Goal: Task Accomplishment & Management: Manage account settings

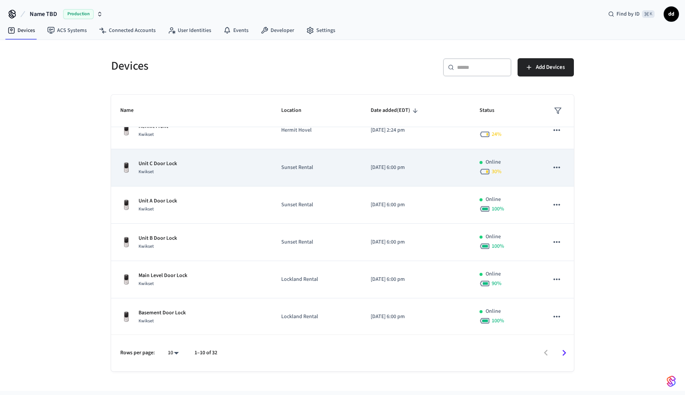
scroll to position [52, 0]
click at [207, 173] on div "Unit C Door Lock Kwikset" at bounding box center [191, 168] width 143 height 16
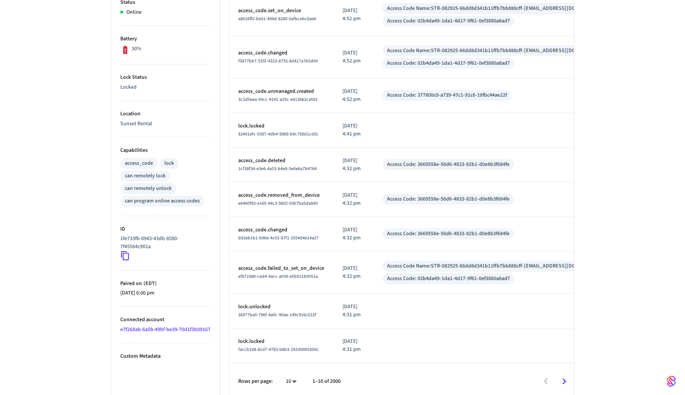
scroll to position [177, 0]
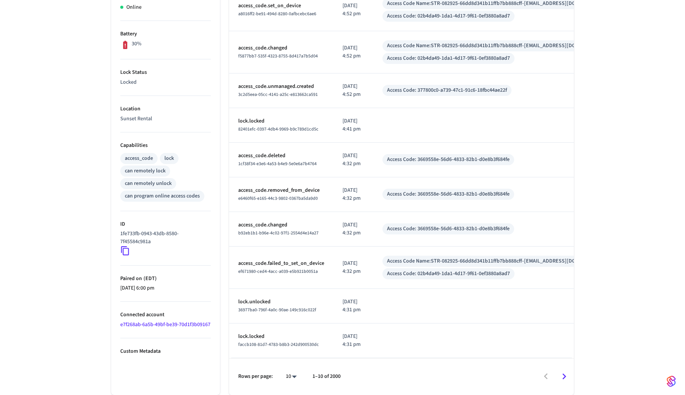
drag, startPoint x: 349, startPoint y: 268, endPoint x: 370, endPoint y: 270, distance: 20.7
click at [370, 270] on td "[DATE] 4:32 pm" at bounding box center [353, 268] width 40 height 42
click at [373, 271] on td "[DATE] 4:32 pm" at bounding box center [353, 268] width 40 height 42
click at [563, 375] on icon "Go to next page" at bounding box center [565, 376] width 4 height 6
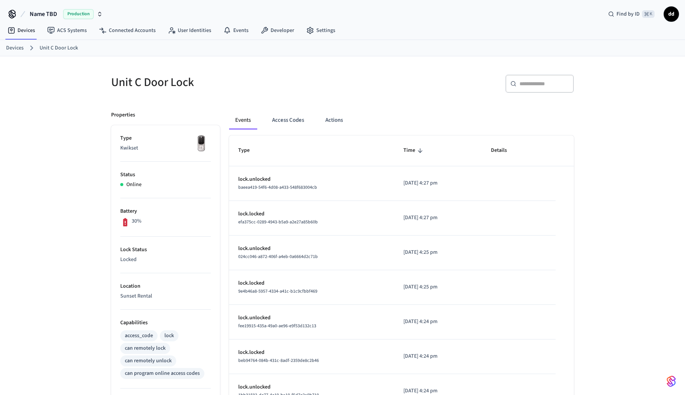
scroll to position [157, 0]
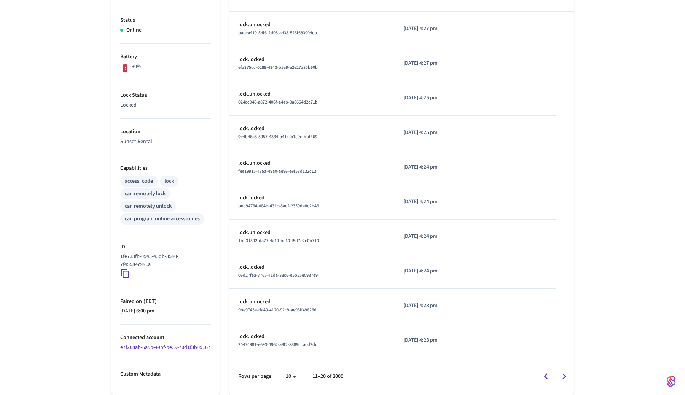
click at [547, 375] on icon "Go to previous page" at bounding box center [546, 377] width 12 height 12
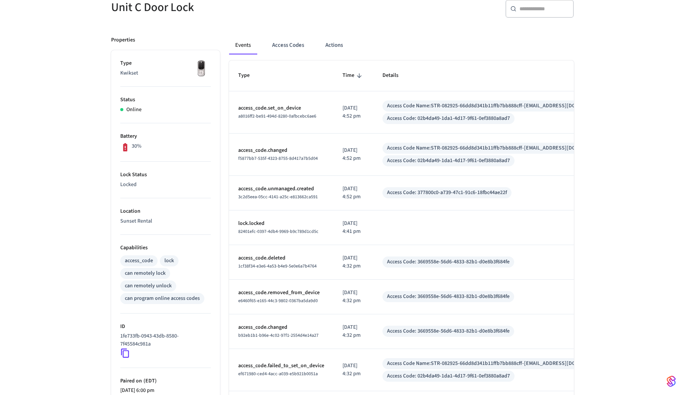
scroll to position [0, 0]
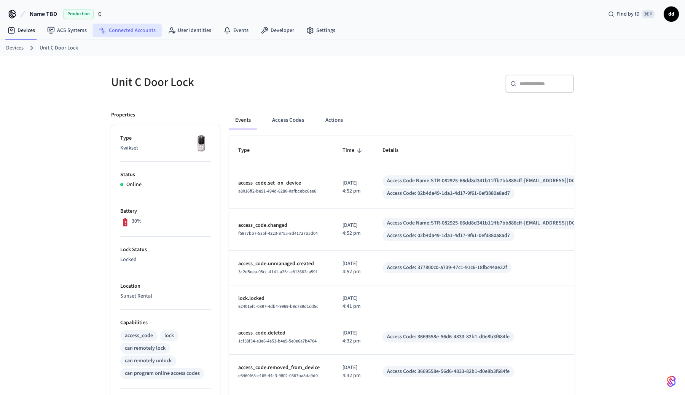
click at [128, 30] on link "Connected Accounts" at bounding box center [127, 31] width 69 height 14
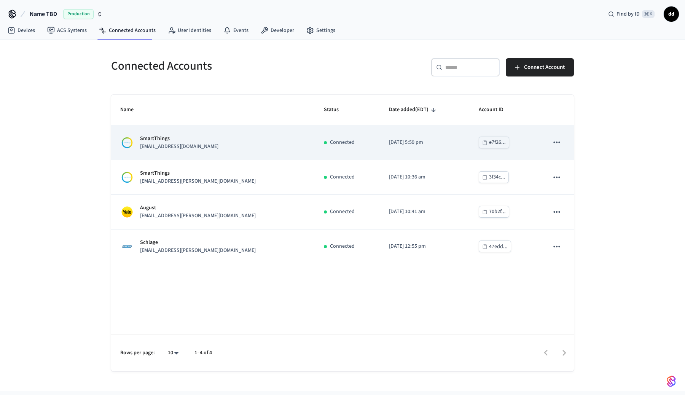
click at [214, 145] on div "SmartThings danwcarroll@gmail.com" at bounding box center [212, 143] width 185 height 16
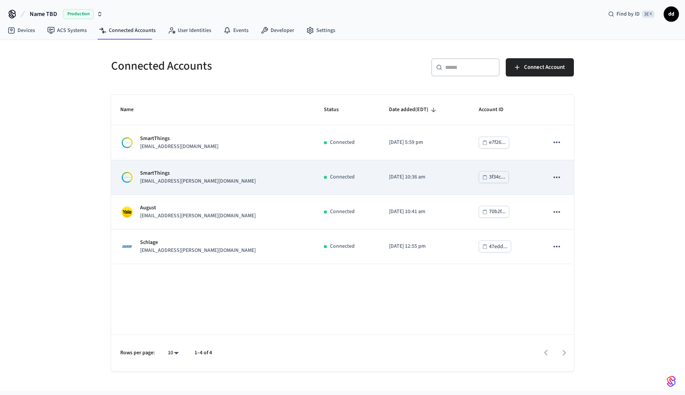
click at [190, 167] on td "SmartThings devin.foulger@gmail.com" at bounding box center [213, 177] width 204 height 35
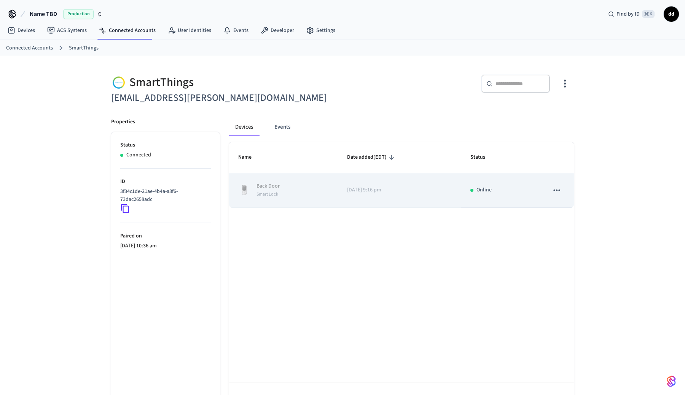
click at [296, 191] on div "Back Door Smart Lock" at bounding box center [283, 190] width 91 height 16
click at [562, 191] on button "sticky table" at bounding box center [557, 190] width 16 height 16
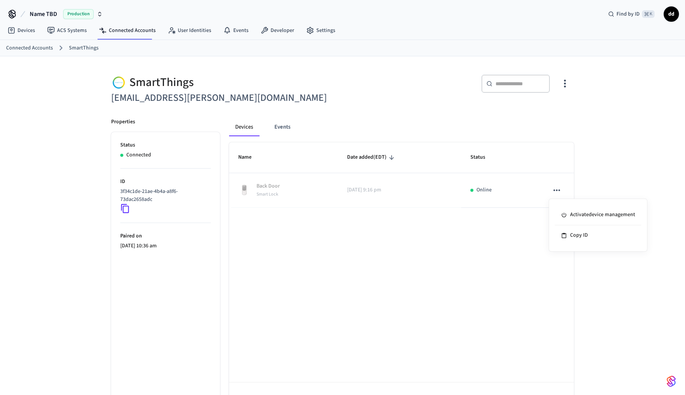
click at [437, 255] on div at bounding box center [342, 197] width 685 height 395
click at [123, 27] on link "Connected Accounts" at bounding box center [127, 31] width 69 height 14
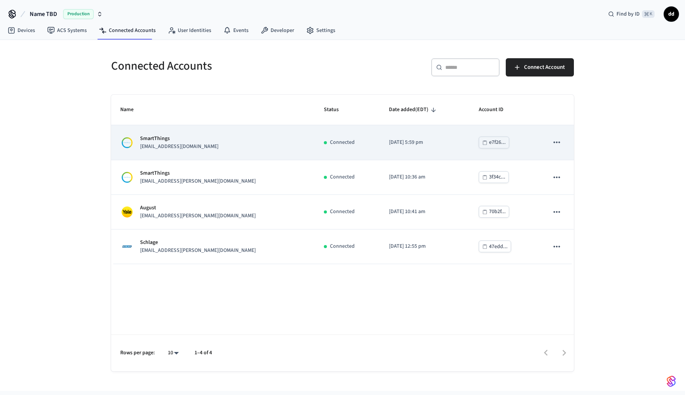
click at [195, 150] on div "SmartThings danwcarroll@gmail.com" at bounding box center [212, 143] width 185 height 16
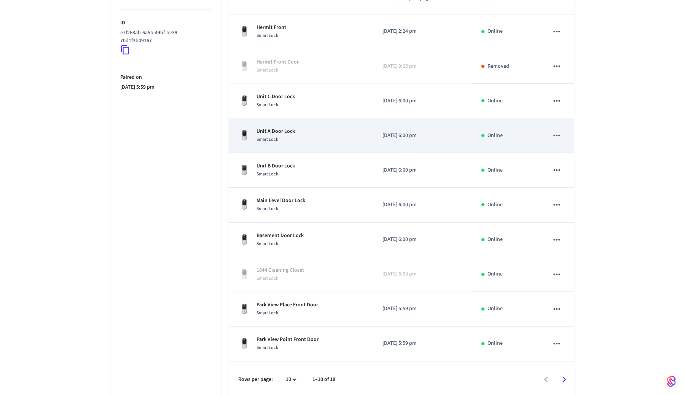
scroll to position [162, 0]
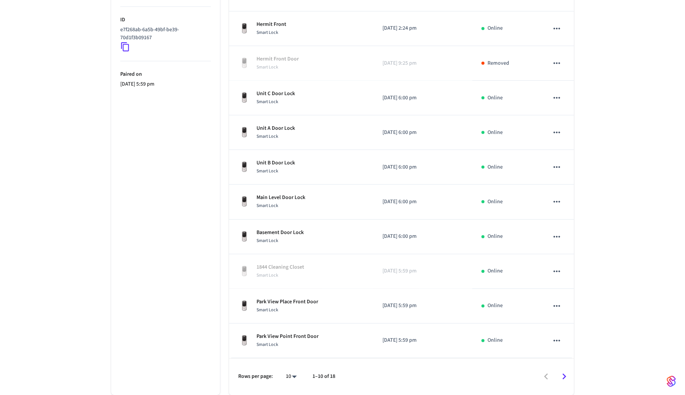
click at [566, 378] on icon "Go to next page" at bounding box center [564, 377] width 12 height 12
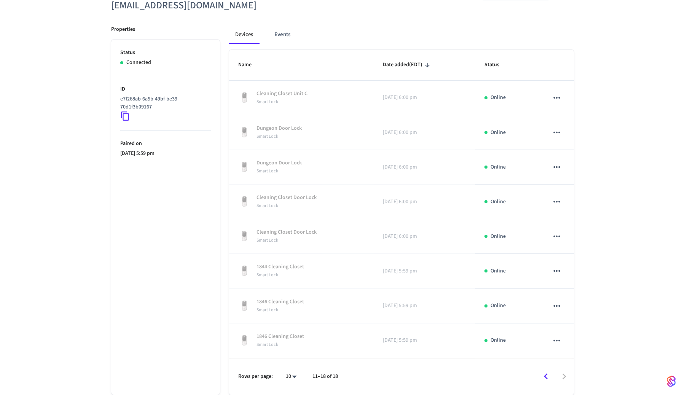
scroll to position [93, 0]
click at [543, 375] on icon "Go to previous page" at bounding box center [546, 377] width 12 height 12
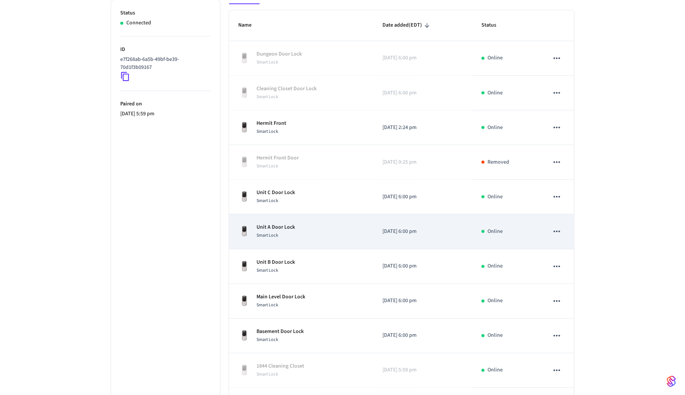
scroll to position [136, 0]
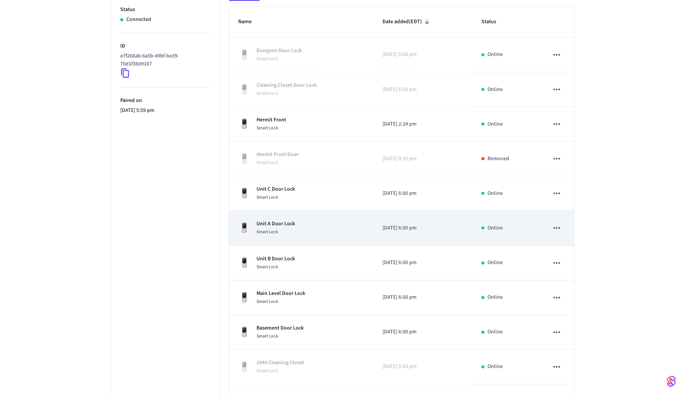
click at [299, 232] on div "Unit A Door Lock Smart Lock" at bounding box center [301, 228] width 126 height 16
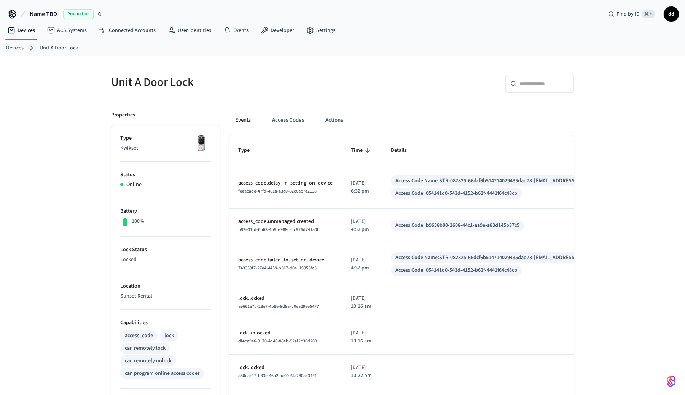
scroll to position [136, 0]
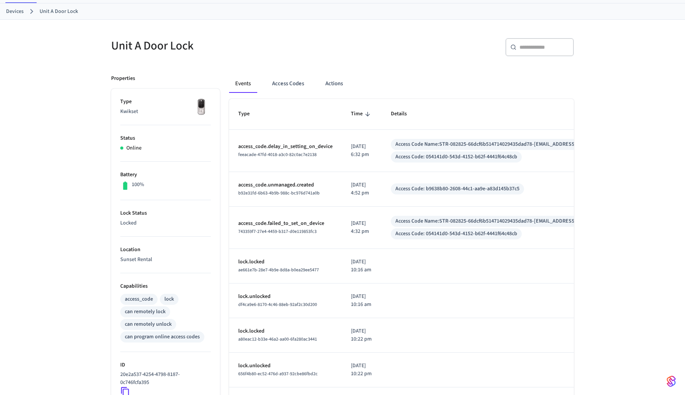
scroll to position [38, 0]
click at [308, 153] on span "feeacade-47fd-4018-a3c0-82c0ac7e2138" at bounding box center [277, 153] width 78 height 6
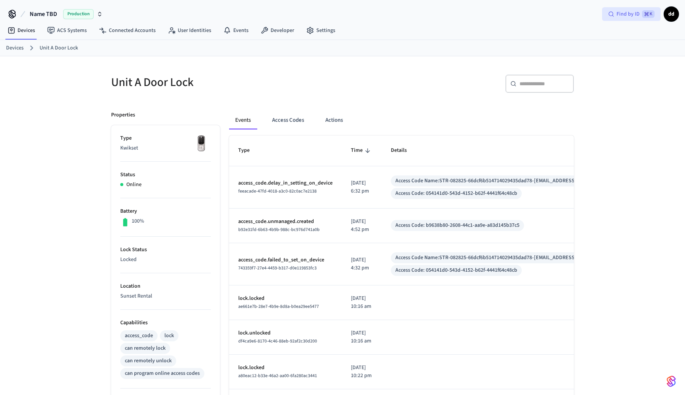
click at [624, 14] on span "Find by ID" at bounding box center [628, 14] width 23 height 8
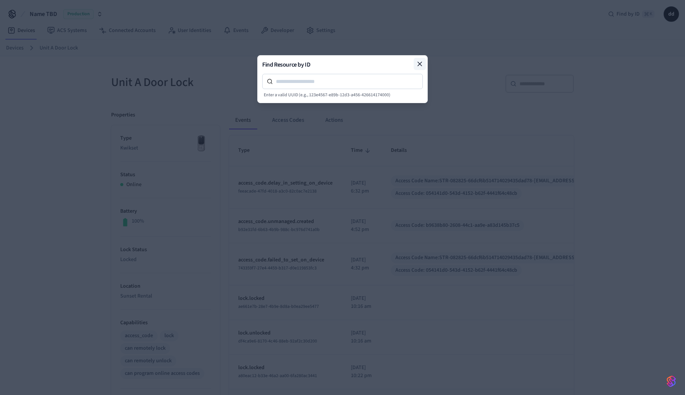
click at [420, 63] on icon at bounding box center [420, 64] width 4 height 4
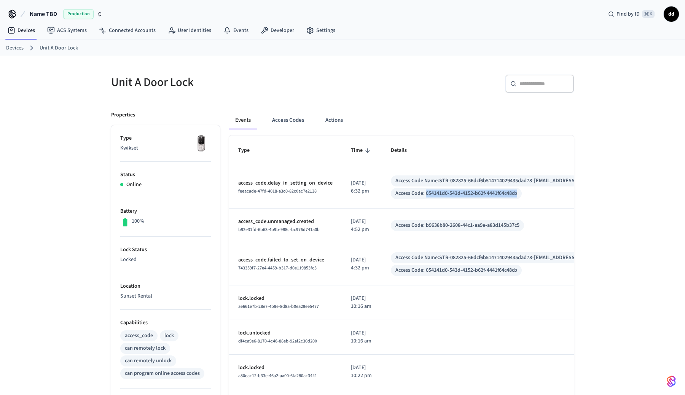
drag, startPoint x: 429, startPoint y: 194, endPoint x: 521, endPoint y: 199, distance: 91.9
click at [521, 199] on div "Access Code: 054141d0-543d-4152-b62f-4441f64c48cb" at bounding box center [456, 193] width 131 height 11
copy div "054141d0-543d-4152-b62f-4441f64c48cb"
click at [636, 13] on span "Find by ID" at bounding box center [628, 14] width 23 height 8
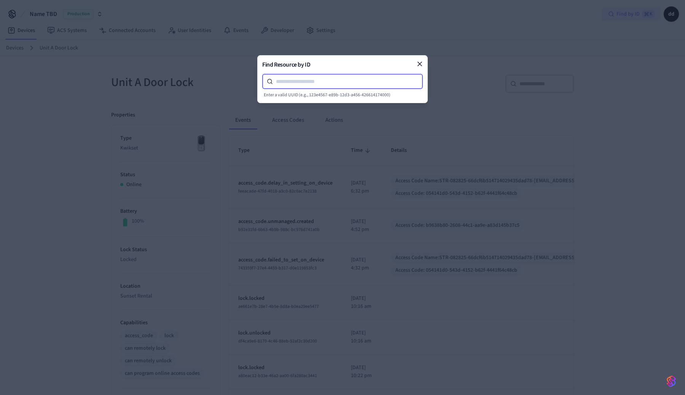
paste input "**********"
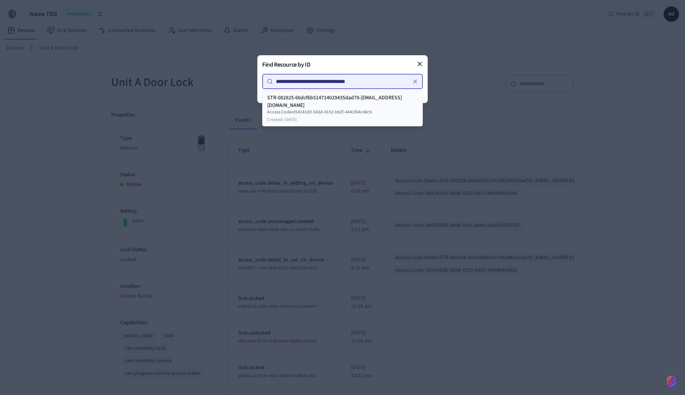
type input "**********"
click at [330, 108] on div "STR-082825-66dcf6b514714029435dad78-41cb3a58bd9a31fe33be8cc9440ad0f4@uplisting.…" at bounding box center [342, 101] width 151 height 15
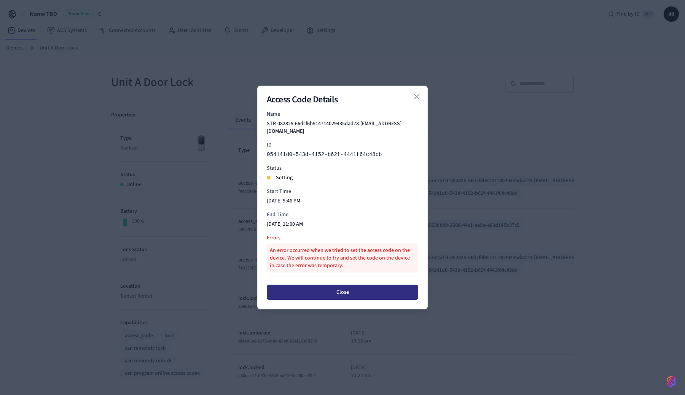
click at [360, 292] on button "Close" at bounding box center [343, 292] width 152 height 15
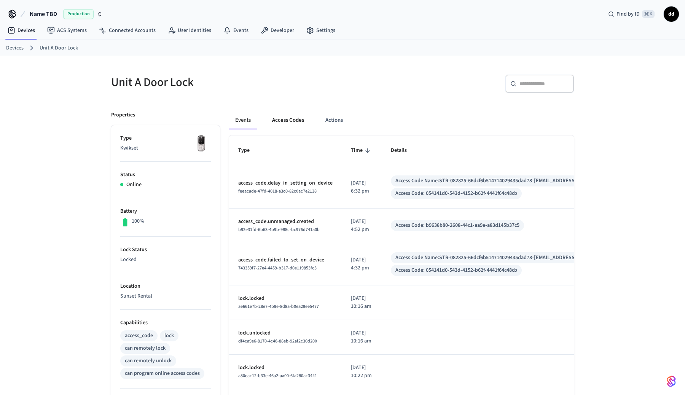
click at [291, 118] on button "Access Codes" at bounding box center [288, 120] width 44 height 18
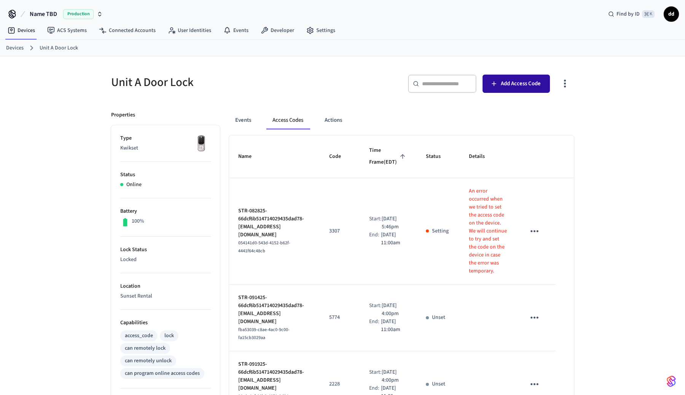
click at [517, 81] on span "Add Access Code" at bounding box center [521, 84] width 40 height 10
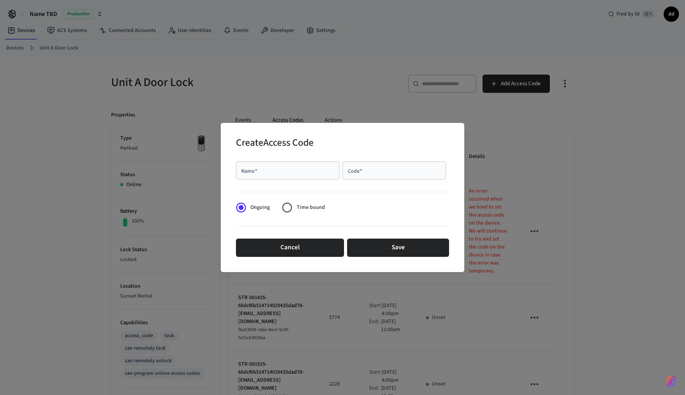
click at [289, 170] on input "Name   *" at bounding box center [288, 171] width 94 height 8
type input "****"
click at [392, 169] on input "Code   *" at bounding box center [394, 171] width 94 height 8
type input "****"
click at [298, 179] on div "**** Name   *" at bounding box center [288, 170] width 104 height 18
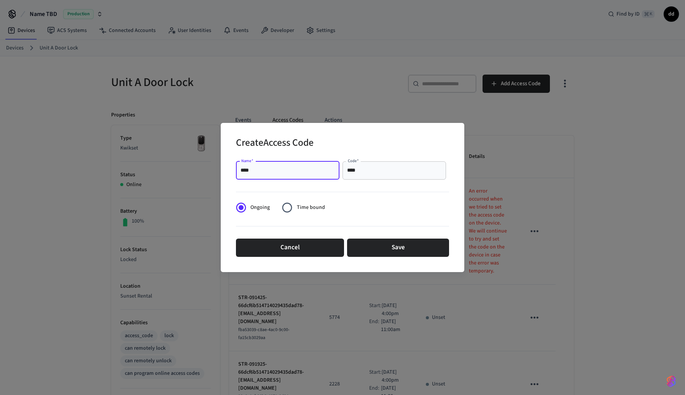
click at [296, 172] on input "****" at bounding box center [288, 171] width 94 height 8
type input "**********"
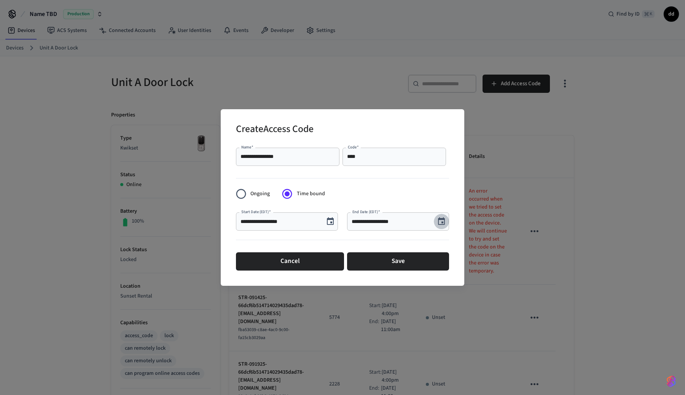
click at [442, 223] on icon "Choose date, selected date is Aug 29, 2025" at bounding box center [441, 221] width 7 height 8
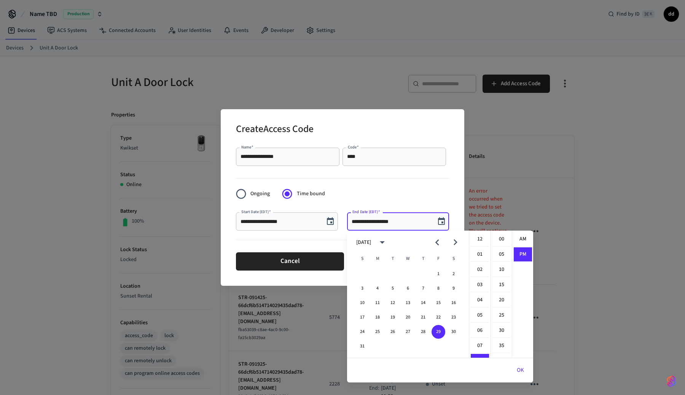
scroll to position [14, 0]
click at [455, 331] on button "30" at bounding box center [454, 332] width 14 height 14
type input "**********"
click at [454, 194] on div "**********" at bounding box center [343, 197] width 244 height 177
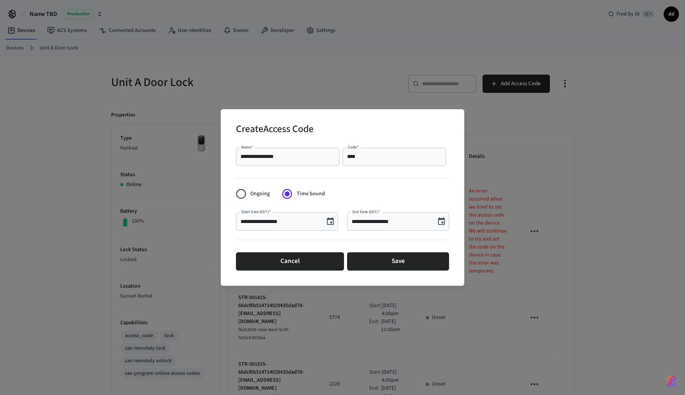
click at [274, 159] on input "**********" at bounding box center [288, 157] width 94 height 8
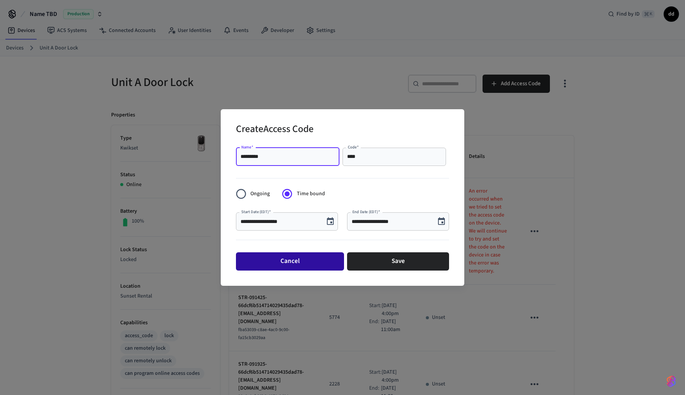
type input "*********"
click at [306, 263] on button "Cancel" at bounding box center [290, 261] width 108 height 18
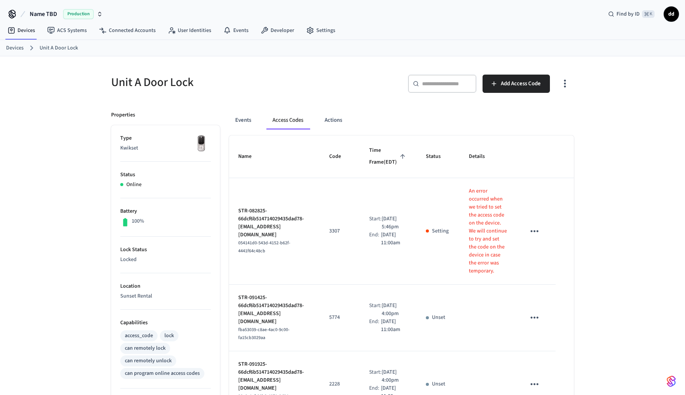
click at [51, 13] on span "Name TBD" at bounding box center [43, 14] width 27 height 9
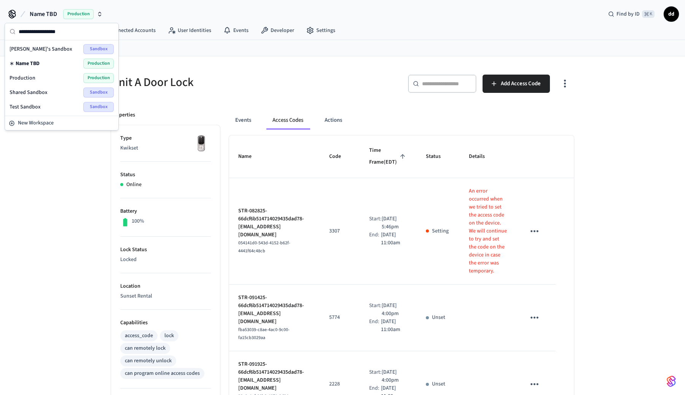
click at [51, 13] on span "Name TBD" at bounding box center [43, 14] width 27 height 9
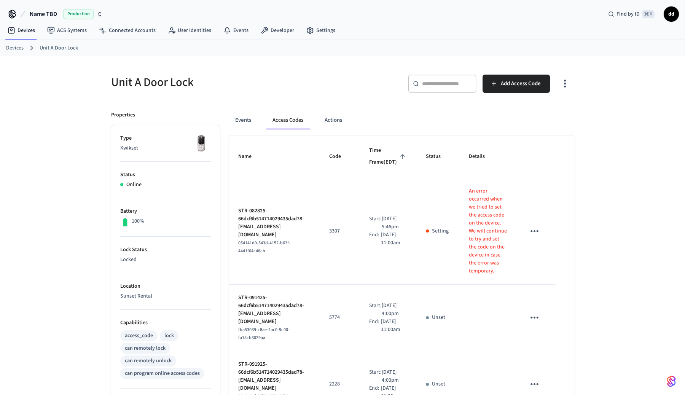
click at [8, 11] on icon at bounding box center [12, 14] width 12 height 12
click at [11, 46] on link "Devices" at bounding box center [15, 48] width 18 height 8
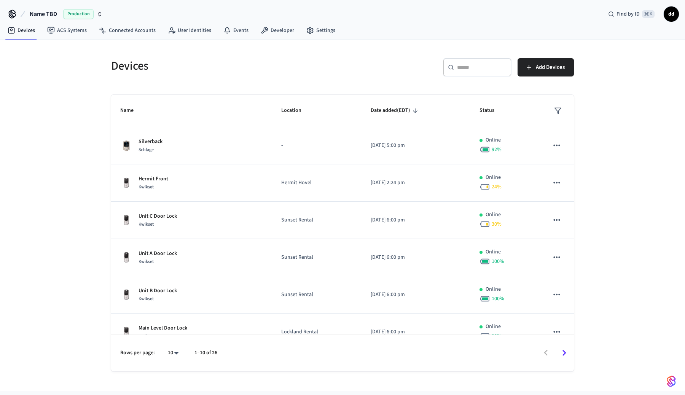
click at [673, 12] on span "dd" at bounding box center [672, 14] width 14 height 14
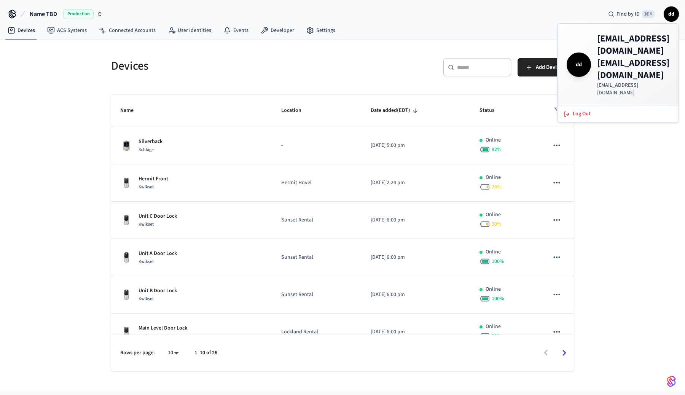
click at [629, 53] on h4 "devin@sixstartech.com devin@sixstartech.com" at bounding box center [633, 57] width 72 height 49
click at [646, 177] on div "Devices ​ ​ Add Devices Name Location Date added (EDT) Status Silverback Schlag…" at bounding box center [342, 215] width 685 height 351
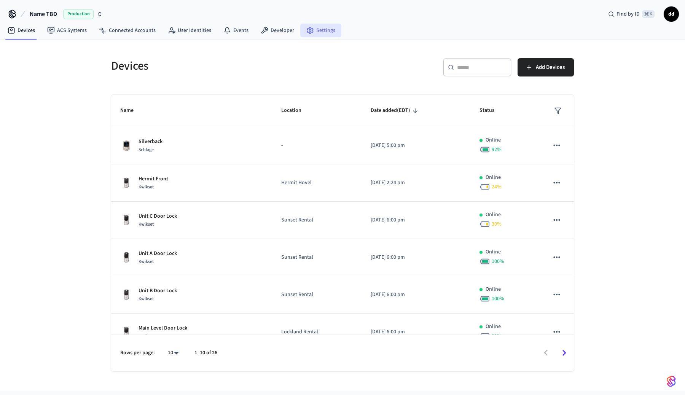
click at [329, 31] on link "Settings" at bounding box center [320, 31] width 41 height 14
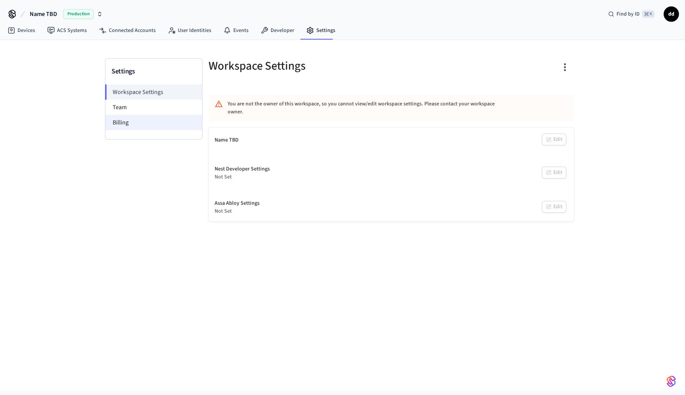
click at [132, 122] on li "Billing" at bounding box center [153, 122] width 97 height 15
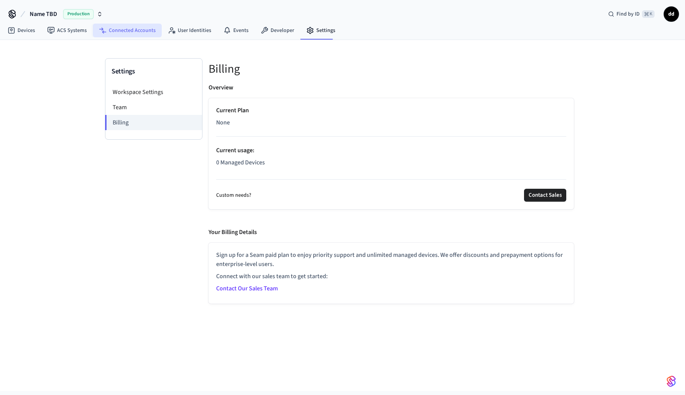
click at [99, 29] on icon at bounding box center [101, 29] width 4 height 3
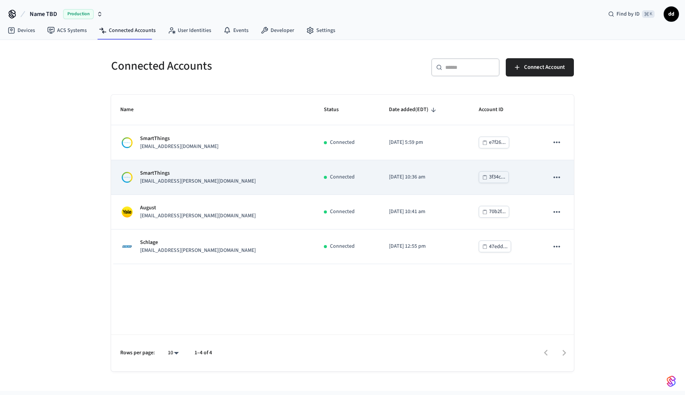
click at [171, 175] on p "SmartThings" at bounding box center [198, 173] width 116 height 8
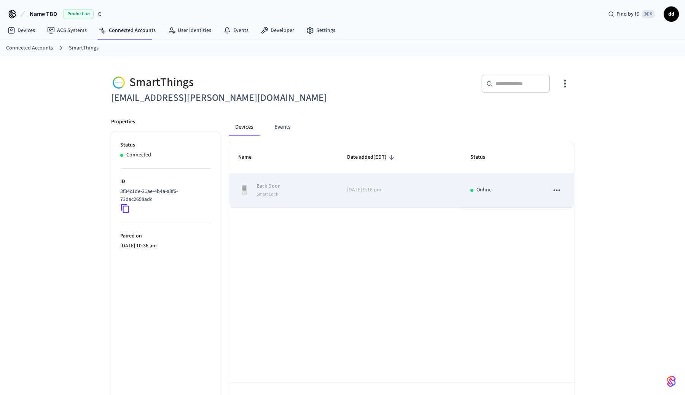
click at [562, 190] on button "sticky table" at bounding box center [557, 190] width 16 height 16
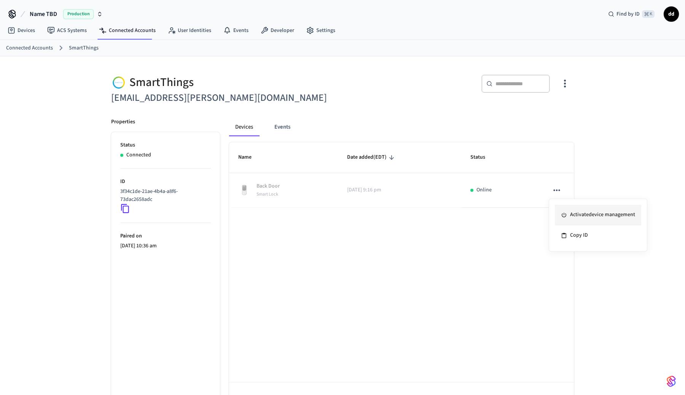
click at [579, 217] on li "Activate device management" at bounding box center [598, 215] width 86 height 21
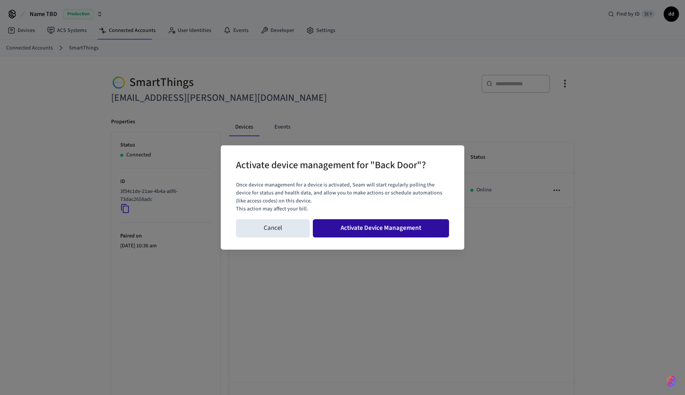
click at [384, 227] on button "Activate Device Management" at bounding box center [381, 228] width 136 height 18
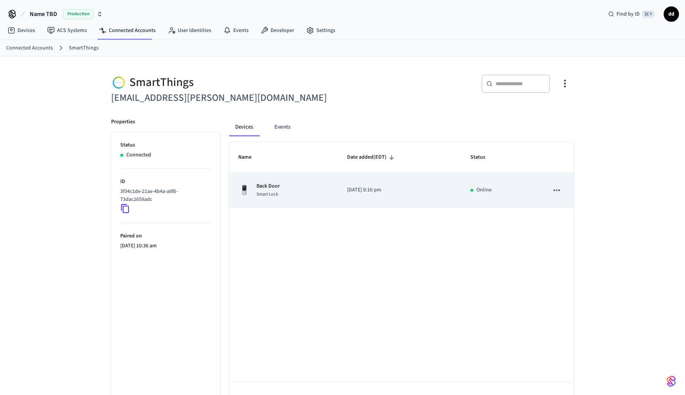
click at [275, 192] on span "Smart Lock" at bounding box center [268, 194] width 22 height 6
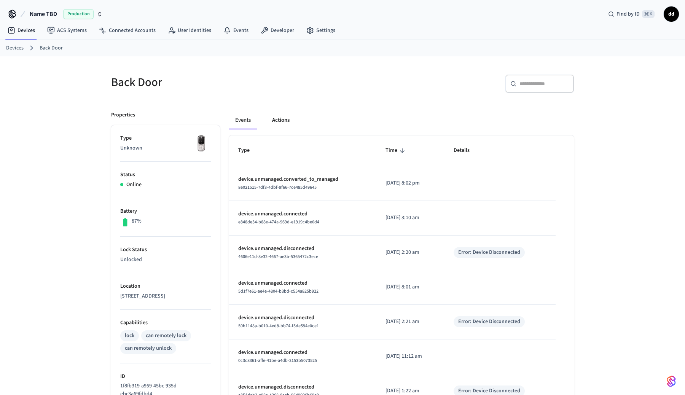
click at [289, 125] on button "Actions" at bounding box center [281, 120] width 30 height 18
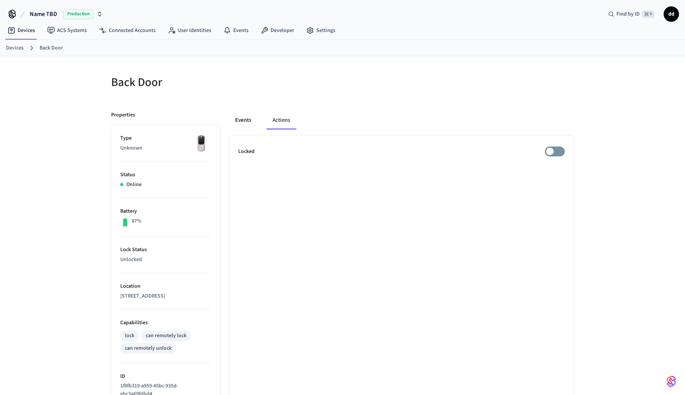
click at [236, 119] on button "Events" at bounding box center [243, 120] width 28 height 18
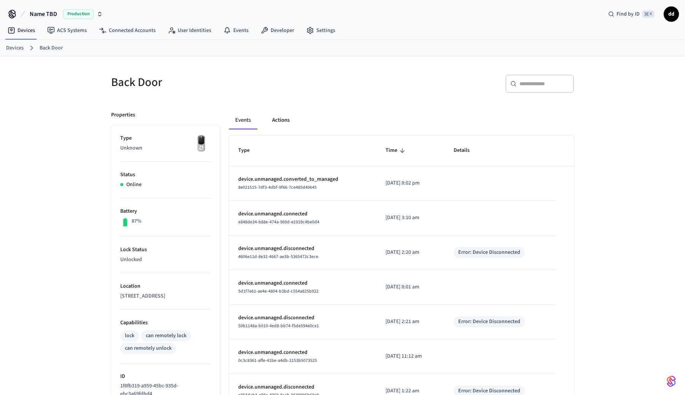
click at [279, 121] on button "Actions" at bounding box center [281, 120] width 30 height 18
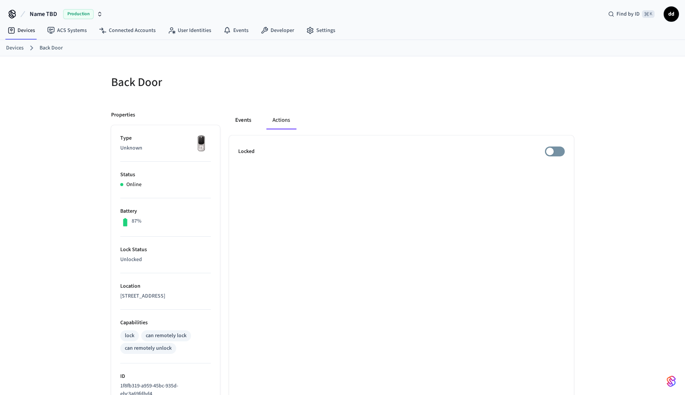
click at [246, 118] on button "Events" at bounding box center [243, 120] width 28 height 18
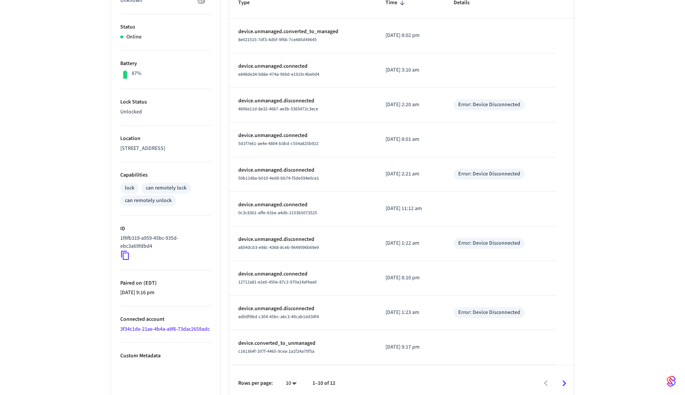
scroll to position [155, 0]
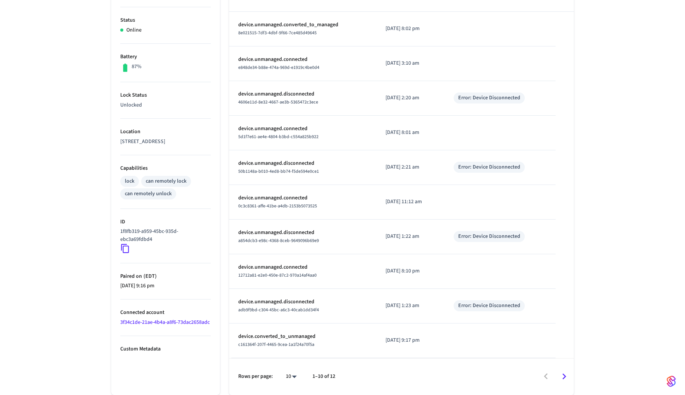
click at [148, 353] on p "Custom Metadata" at bounding box center [165, 349] width 91 height 8
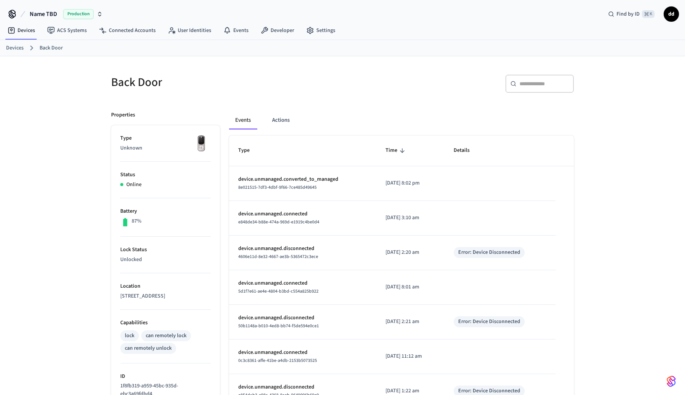
click at [50, 49] on link "Back Door" at bounding box center [51, 48] width 23 height 8
click at [17, 46] on link "Devices" at bounding box center [15, 48] width 18 height 8
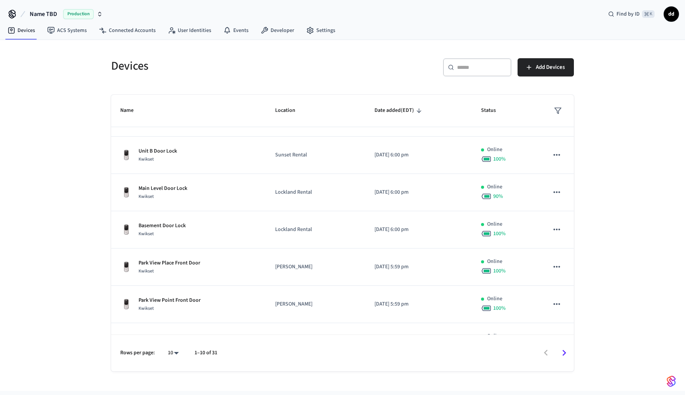
scroll to position [166, 0]
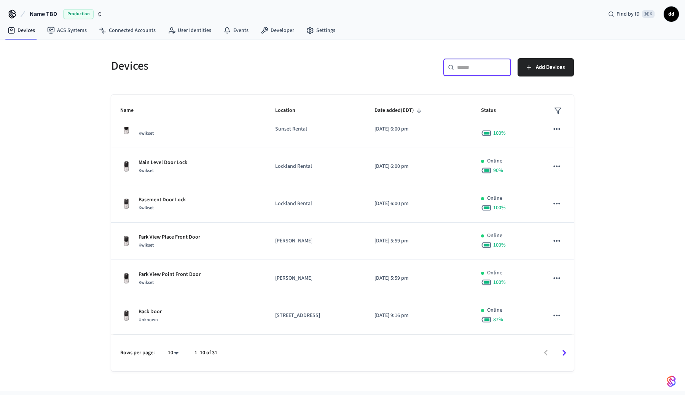
click at [482, 67] on input "text" at bounding box center [481, 68] width 49 height 8
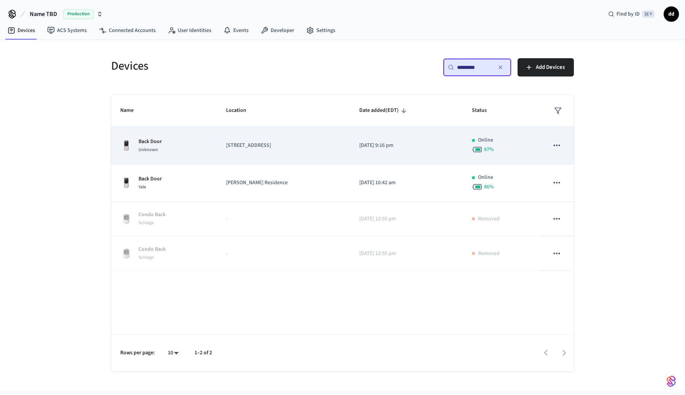
type input "*********"
click at [153, 146] on div "Unknown" at bounding box center [150, 150] width 23 height 8
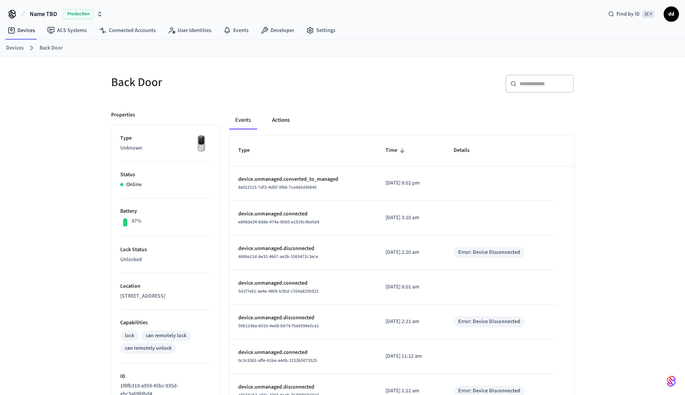
click at [288, 120] on button "Actions" at bounding box center [281, 120] width 30 height 18
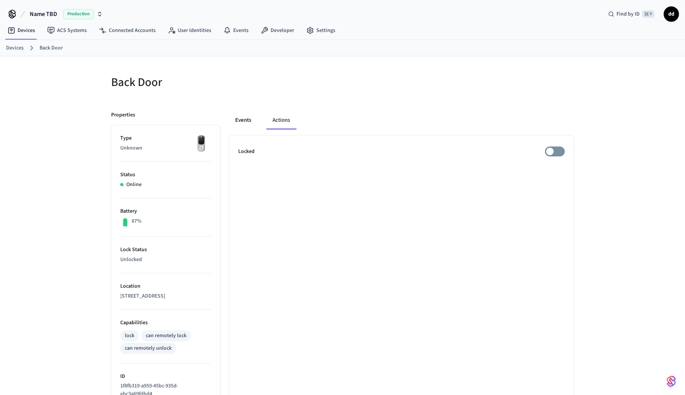
click at [241, 118] on button "Events" at bounding box center [243, 120] width 28 height 18
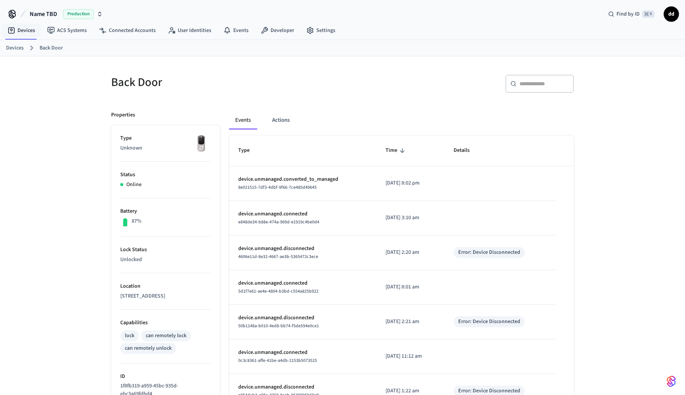
click at [14, 46] on link "Devices" at bounding box center [15, 48] width 18 height 8
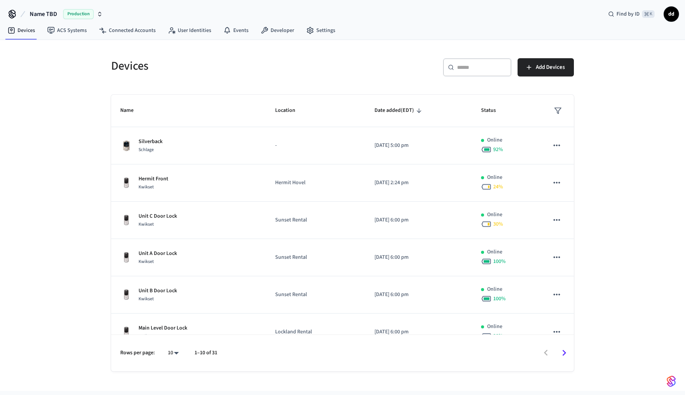
click at [463, 72] on div "​ ​" at bounding box center [477, 67] width 69 height 18
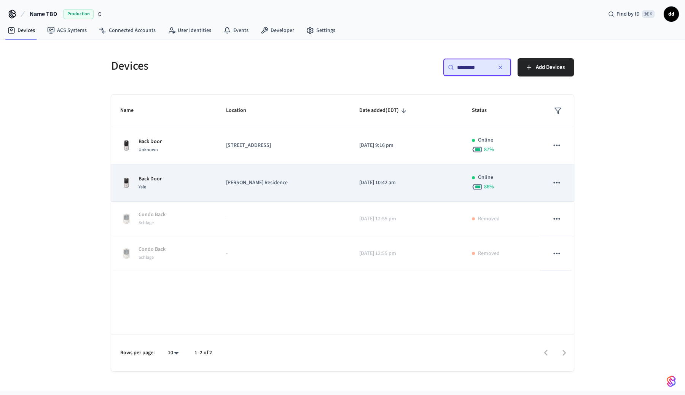
type input "*********"
click at [159, 179] on p "Back Door" at bounding box center [150, 179] width 23 height 8
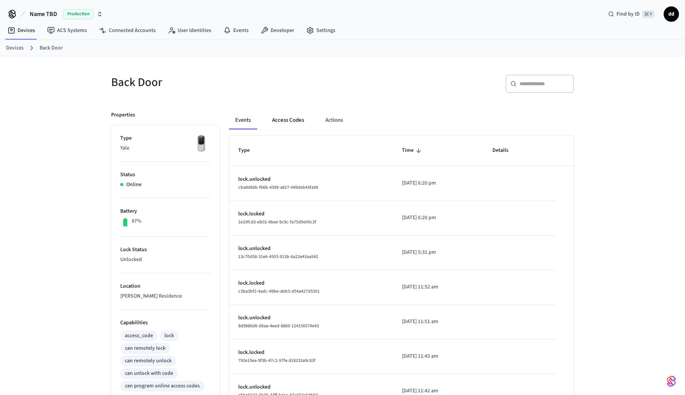
click at [285, 118] on button "Access Codes" at bounding box center [288, 120] width 44 height 18
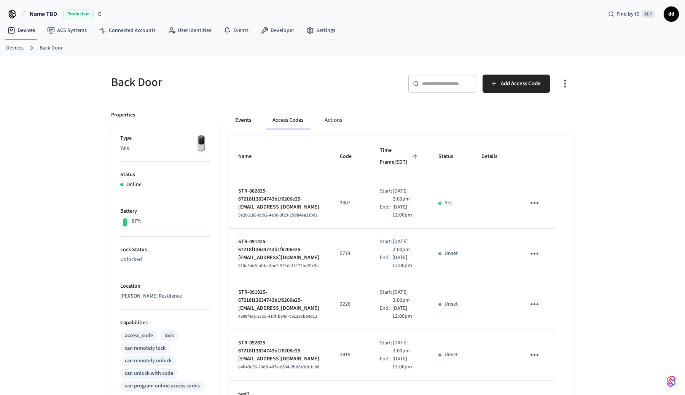
click at [252, 121] on button "Events" at bounding box center [243, 120] width 28 height 18
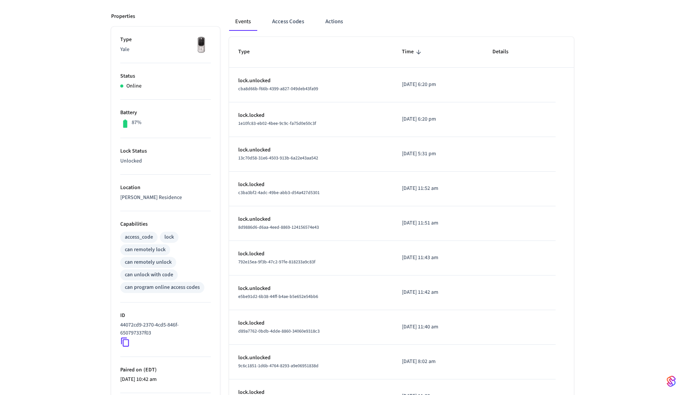
scroll to position [169, 0]
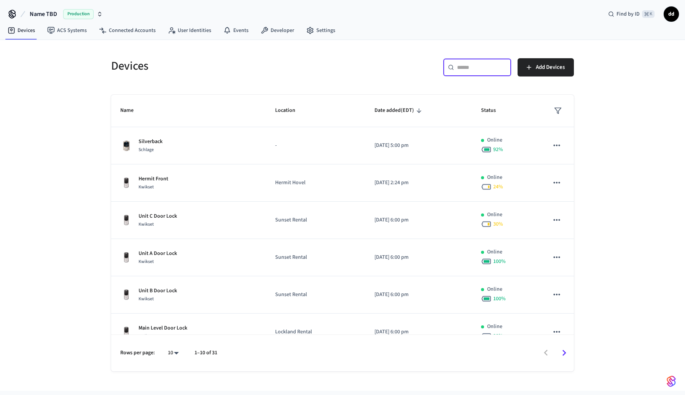
click at [485, 68] on input "text" at bounding box center [481, 68] width 49 height 8
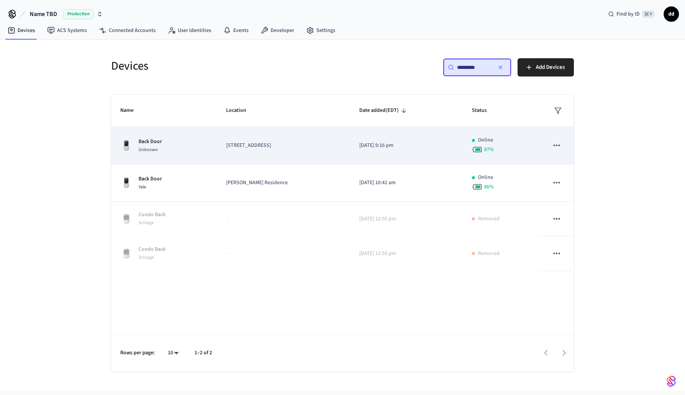
type input "*********"
click at [157, 144] on p "Back Door" at bounding box center [150, 142] width 23 height 8
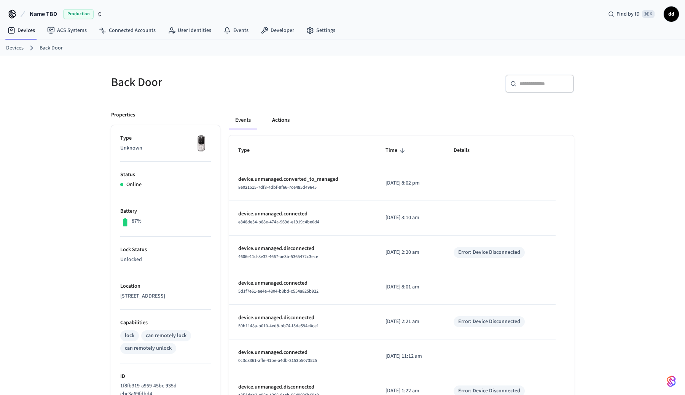
click at [279, 124] on button "Actions" at bounding box center [281, 120] width 30 height 18
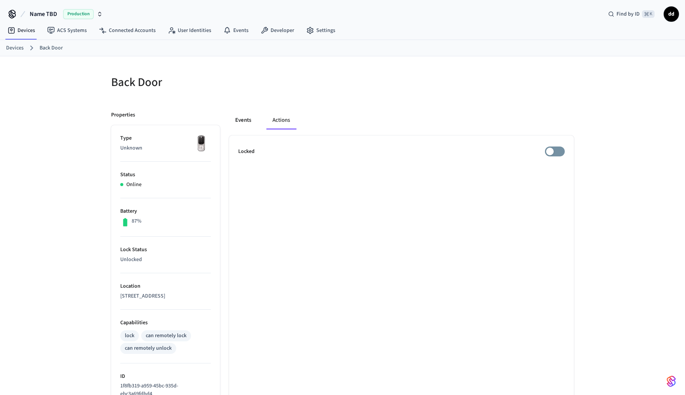
click at [246, 122] on button "Events" at bounding box center [243, 120] width 28 height 18
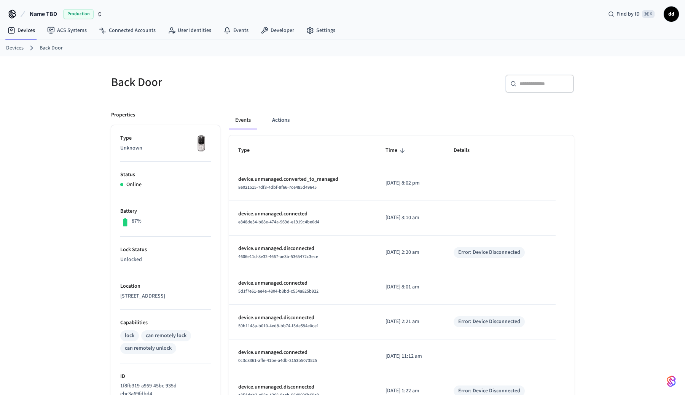
click at [19, 49] on link "Devices" at bounding box center [15, 48] width 18 height 8
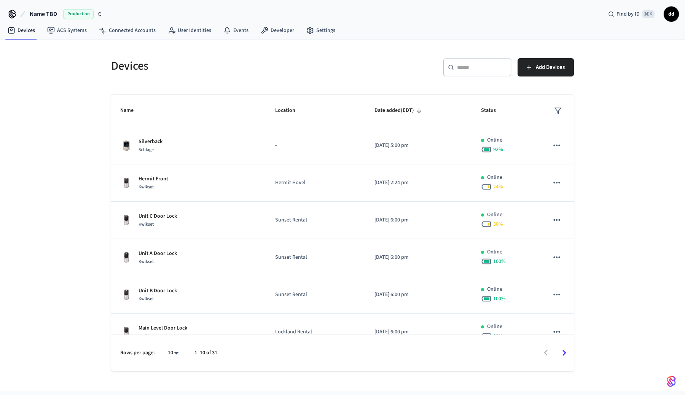
click at [486, 67] on input "text" at bounding box center [481, 68] width 49 height 8
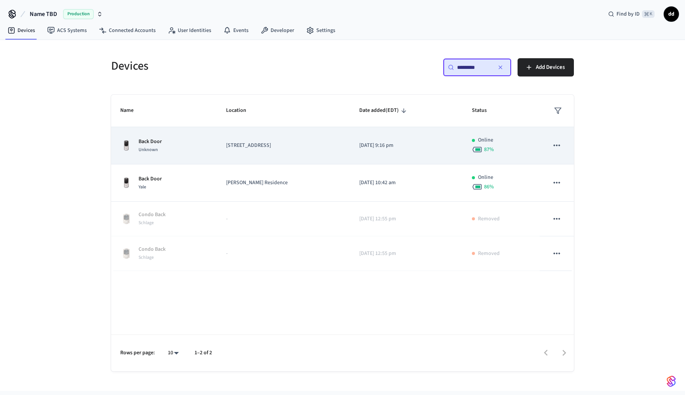
type input "*********"
click at [560, 148] on icon "sticky table" at bounding box center [557, 145] width 10 height 10
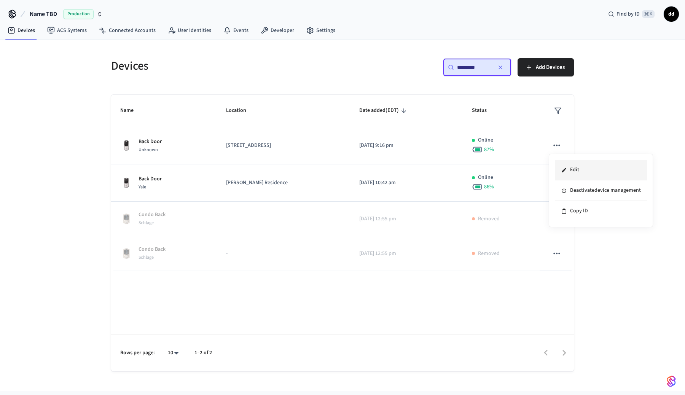
click at [597, 175] on li "Edit" at bounding box center [601, 170] width 92 height 21
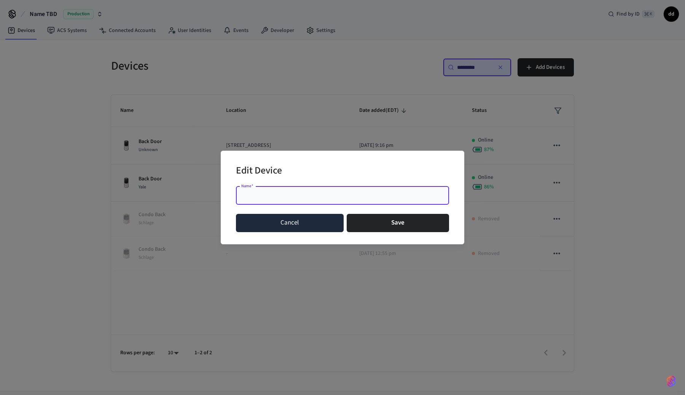
click at [292, 219] on button "Cancel" at bounding box center [290, 223] width 108 height 18
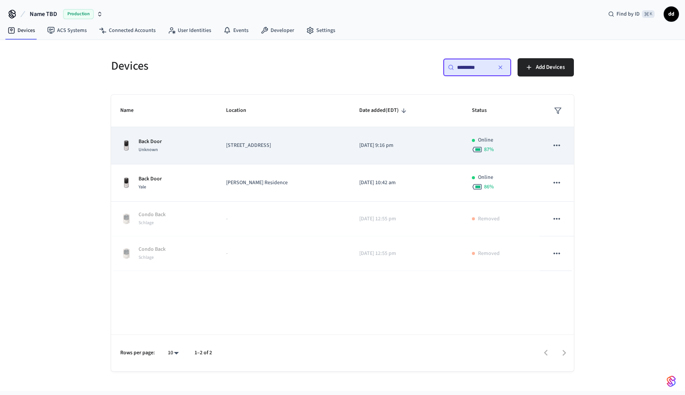
click at [561, 147] on icon "sticky table" at bounding box center [557, 145] width 10 height 10
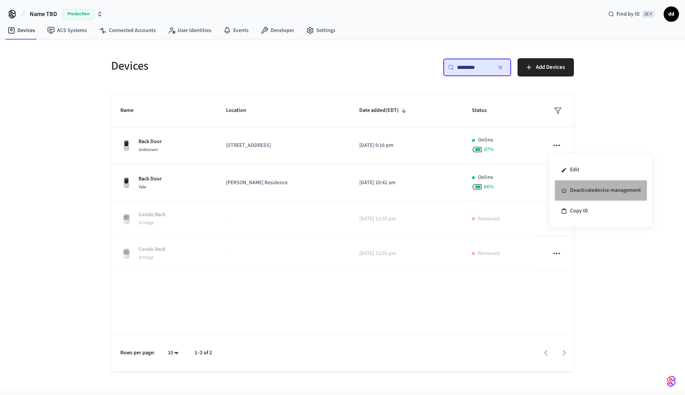
click at [587, 190] on li "Deactivate device management" at bounding box center [601, 190] width 92 height 21
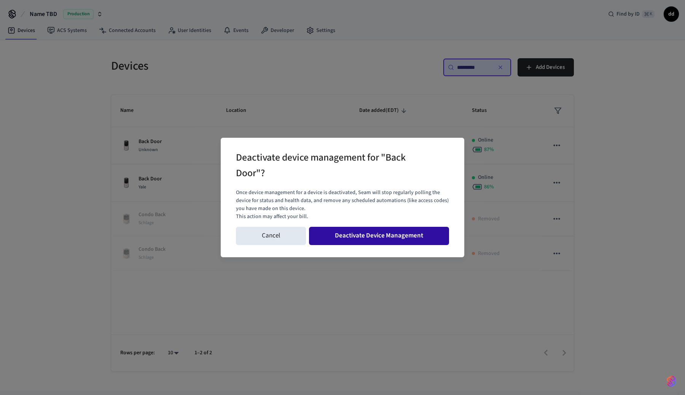
click at [378, 238] on button "Deactivate Device Management" at bounding box center [379, 236] width 140 height 18
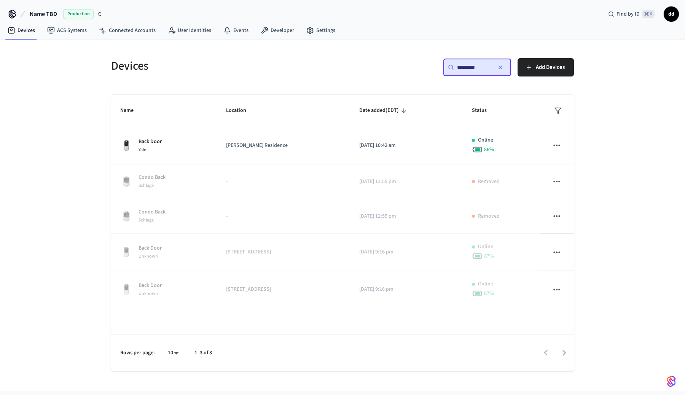
click at [501, 67] on icon "button" at bounding box center [501, 67] width 6 height 6
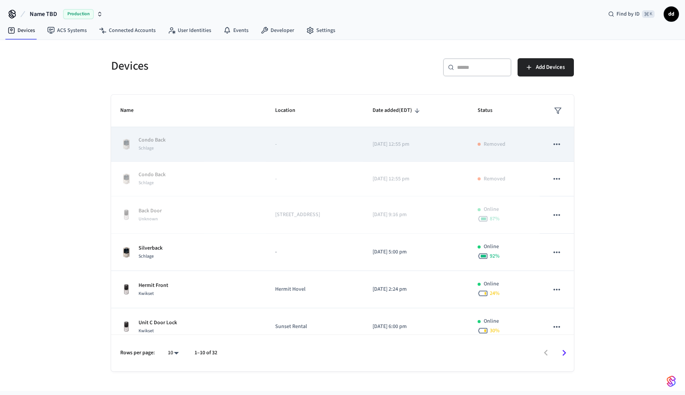
click at [554, 145] on icon "sticky table" at bounding box center [557, 145] width 6 height 2
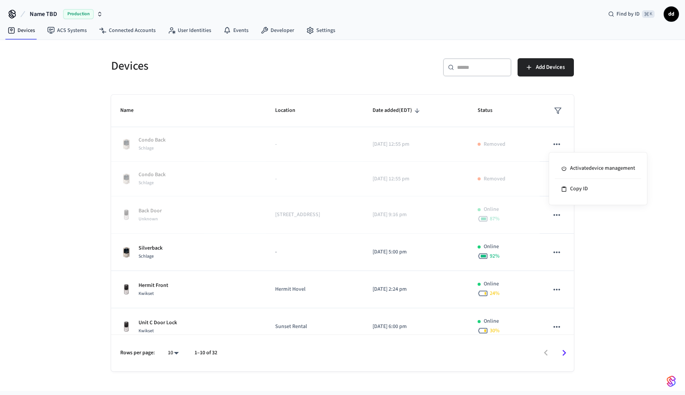
click at [625, 120] on div at bounding box center [342, 197] width 685 height 395
click at [471, 71] on input "text" at bounding box center [481, 68] width 49 height 8
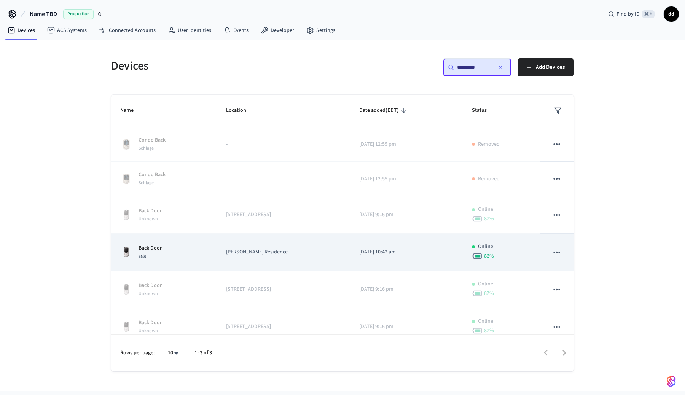
type input "*********"
click at [277, 255] on p "Foulger Residence" at bounding box center [283, 252] width 115 height 8
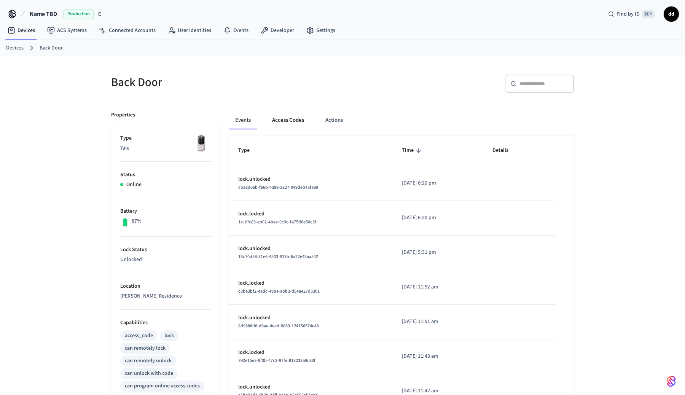
click at [297, 124] on button "Access Codes" at bounding box center [288, 120] width 44 height 18
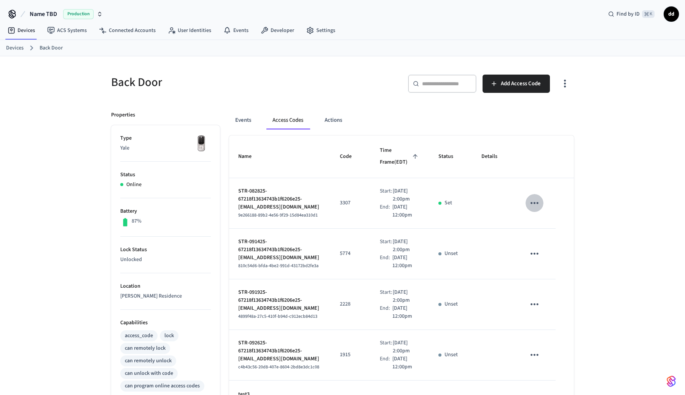
click at [541, 209] on icon "sticky table" at bounding box center [535, 203] width 12 height 12
click at [627, 154] on div at bounding box center [342, 197] width 685 height 395
click at [13, 49] on link "Devices" at bounding box center [15, 48] width 18 height 8
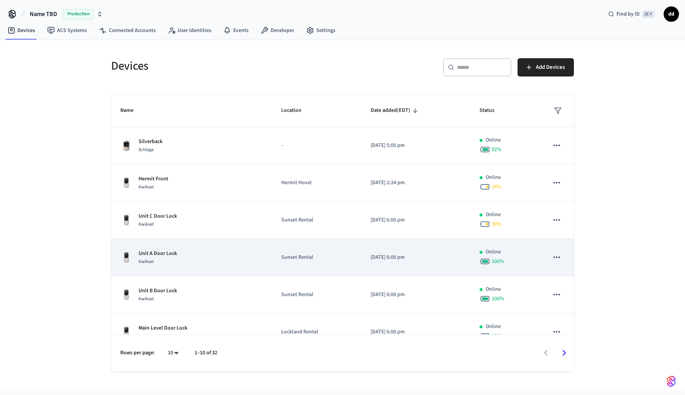
click at [214, 260] on div "Unit A Door Lock Kwikset" at bounding box center [191, 258] width 143 height 16
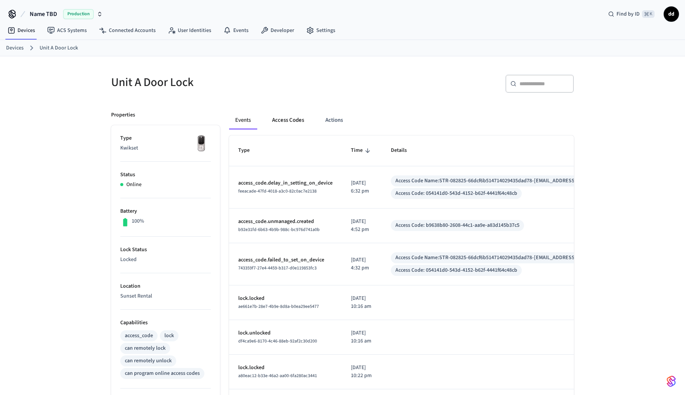
click at [286, 120] on button "Access Codes" at bounding box center [288, 120] width 44 height 18
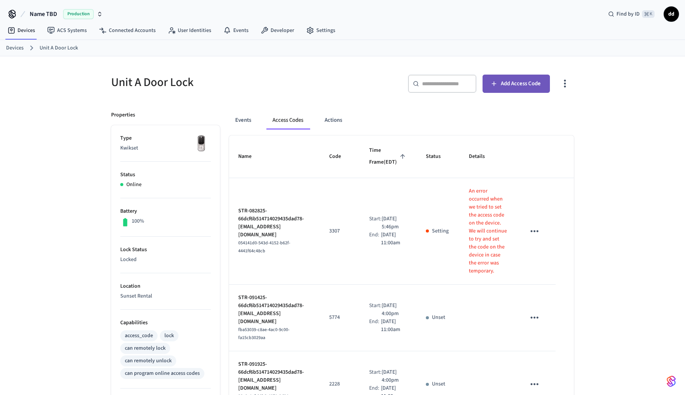
click at [522, 84] on span "Add Access Code" at bounding box center [521, 84] width 40 height 10
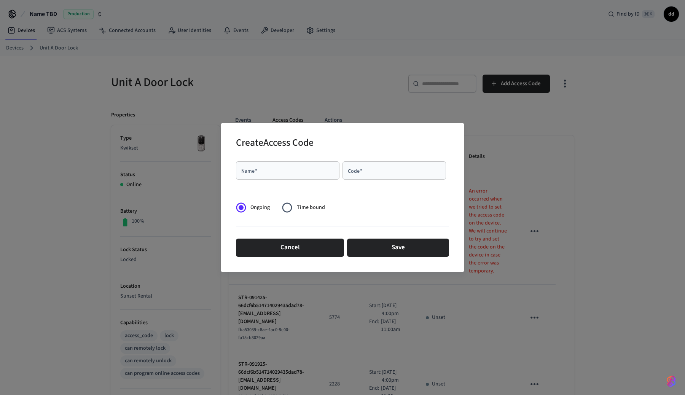
click at [268, 171] on input "Name   *" at bounding box center [288, 171] width 94 height 8
type input "*********"
click at [385, 170] on input "Code   *" at bounding box center [394, 171] width 94 height 8
type input "****"
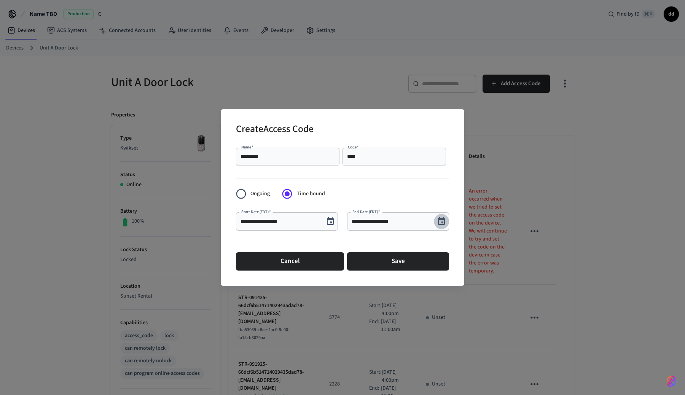
click at [442, 220] on icon "Choose date, selected date is Aug 29, 2025" at bounding box center [441, 221] width 9 height 9
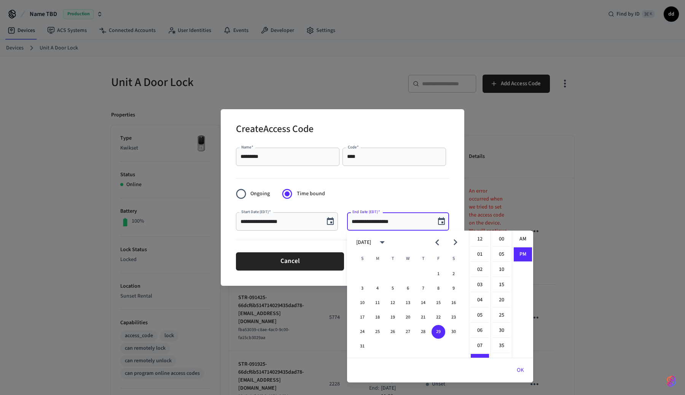
scroll to position [14, 0]
click at [453, 330] on button "30" at bounding box center [454, 332] width 14 height 14
type input "**********"
click at [450, 193] on div "**********" at bounding box center [343, 197] width 244 height 177
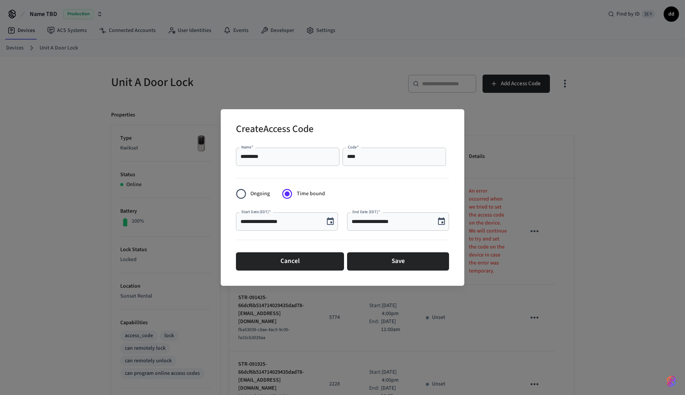
click at [279, 158] on input "*********" at bounding box center [288, 157] width 94 height 8
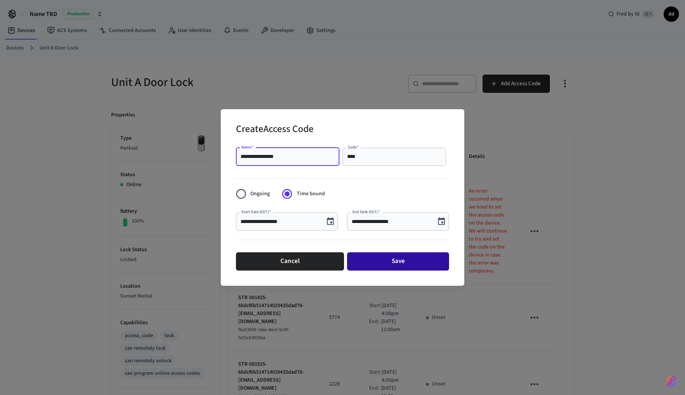
type input "**********"
click at [410, 264] on button "Save" at bounding box center [398, 261] width 102 height 18
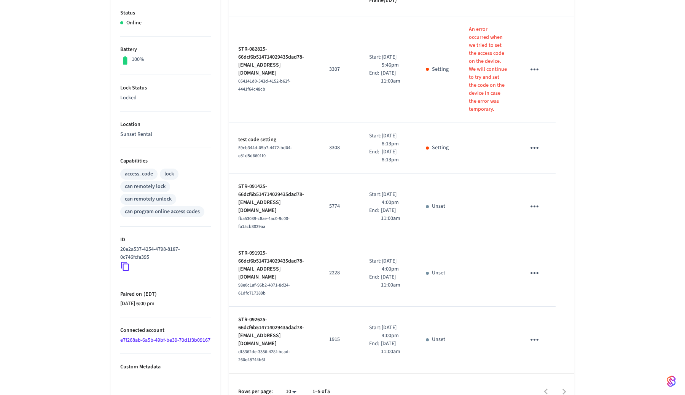
scroll to position [162, 0]
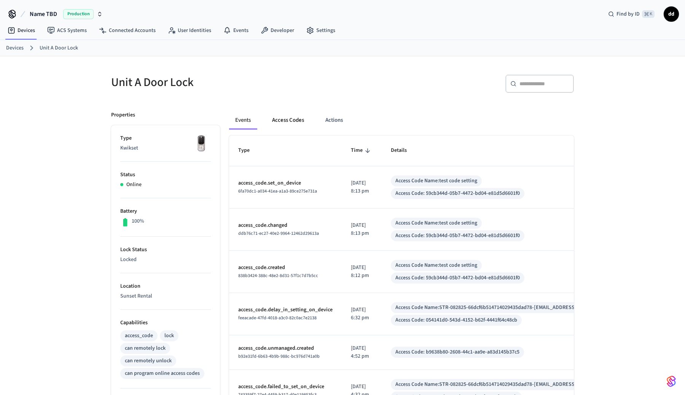
click at [280, 119] on button "Access Codes" at bounding box center [288, 120] width 44 height 18
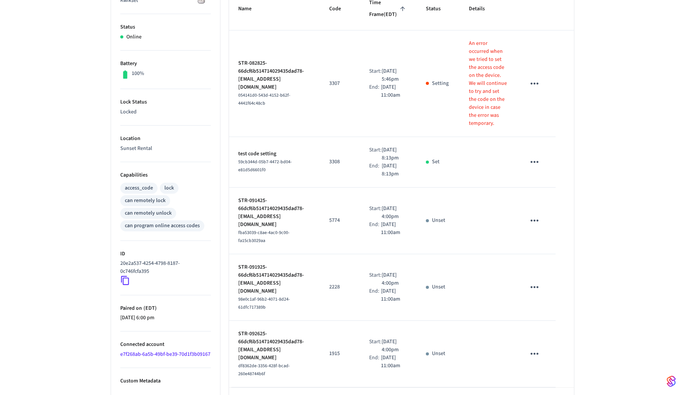
scroll to position [151, 0]
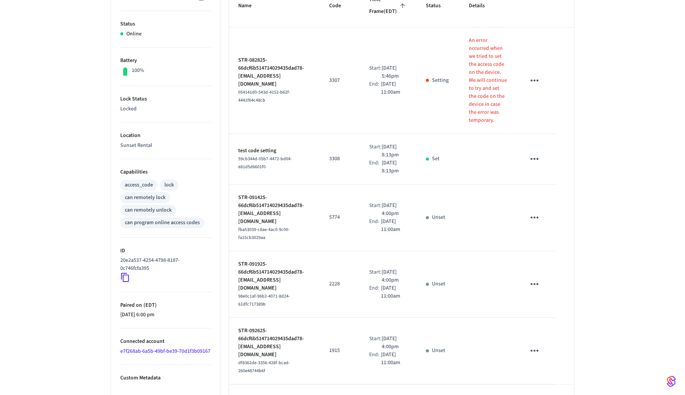
click at [541, 165] on icon "sticky table" at bounding box center [535, 159] width 12 height 12
click at [621, 264] on div at bounding box center [342, 197] width 685 height 395
click at [541, 165] on icon "sticky table" at bounding box center [535, 159] width 12 height 12
click at [486, 201] on div at bounding box center [342, 197] width 685 height 395
click at [541, 165] on icon "sticky table" at bounding box center [535, 159] width 12 height 12
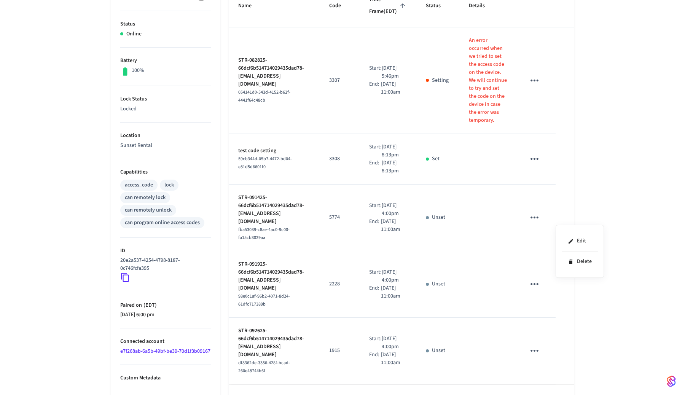
click at [618, 199] on div at bounding box center [342, 197] width 685 height 395
click at [541, 165] on icon "sticky table" at bounding box center [535, 159] width 12 height 12
click at [576, 266] on li "Delete" at bounding box center [580, 262] width 36 height 20
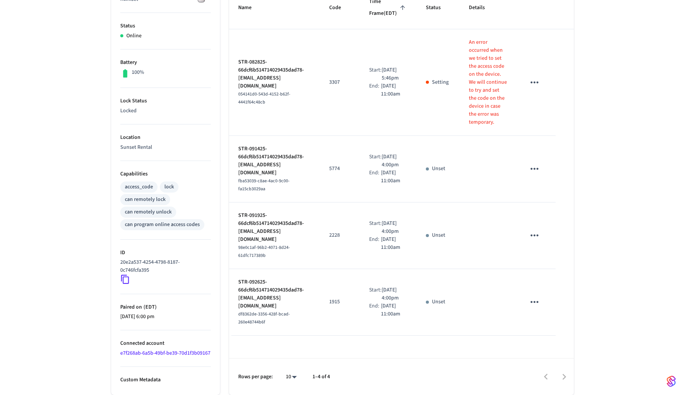
scroll to position [0, 0]
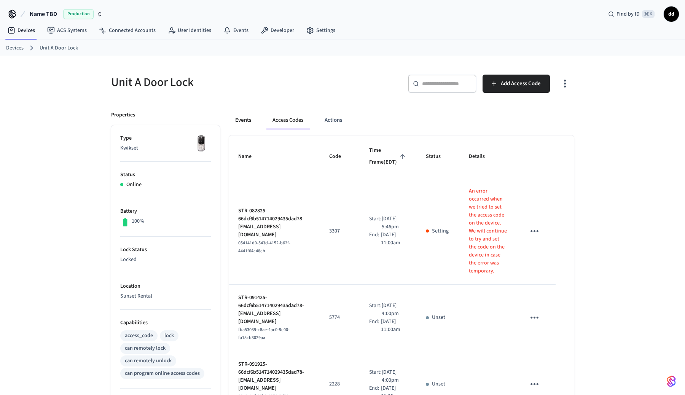
click at [249, 120] on button "Events" at bounding box center [243, 120] width 28 height 18
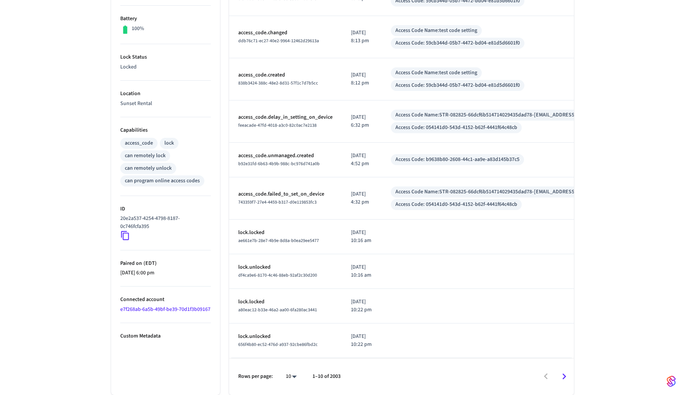
scroll to position [219, 0]
drag, startPoint x: 325, startPoint y: 166, endPoint x: 255, endPoint y: 162, distance: 70.2
click at [255, 177] on td "access_code.failed_to_set_on_device 743359f7-27e4-4459-b317-d0e119853fc3" at bounding box center [285, 198] width 113 height 42
copy p "access_code.failed_to_set_on_device"
click at [487, 220] on td "sticky table" at bounding box center [505, 237] width 247 height 35
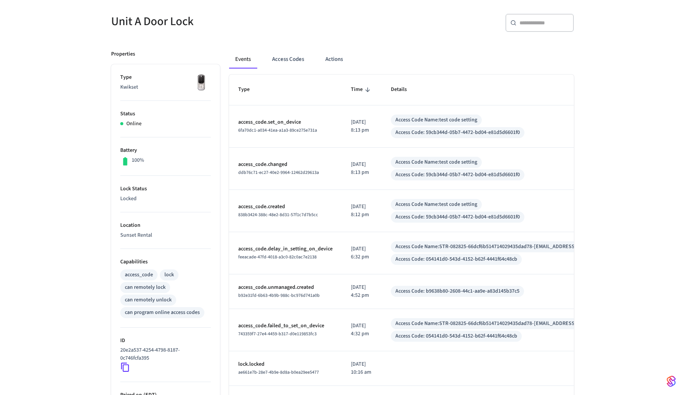
scroll to position [0, 0]
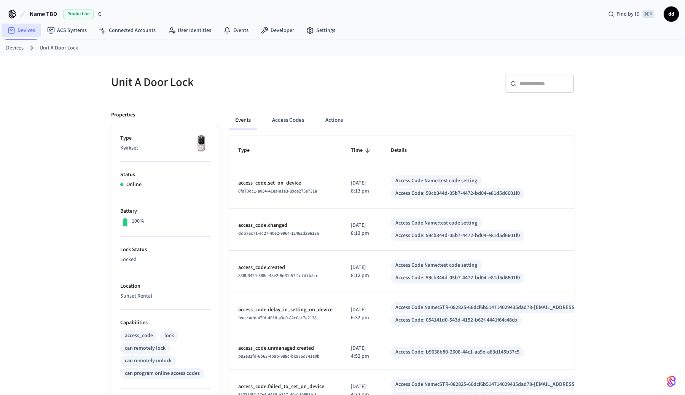
click at [16, 33] on link "Devices" at bounding box center [22, 31] width 40 height 14
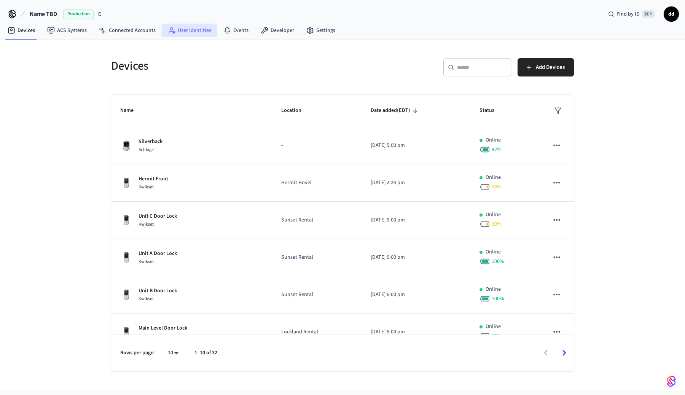
click at [189, 32] on link "User Identities" at bounding box center [190, 31] width 56 height 14
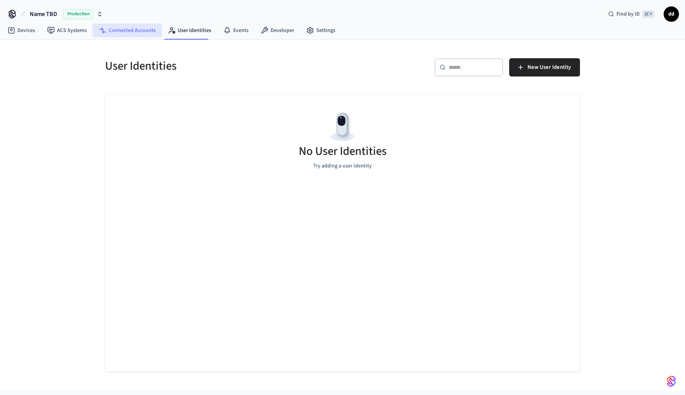
click at [131, 29] on link "Connected Accounts" at bounding box center [127, 31] width 69 height 14
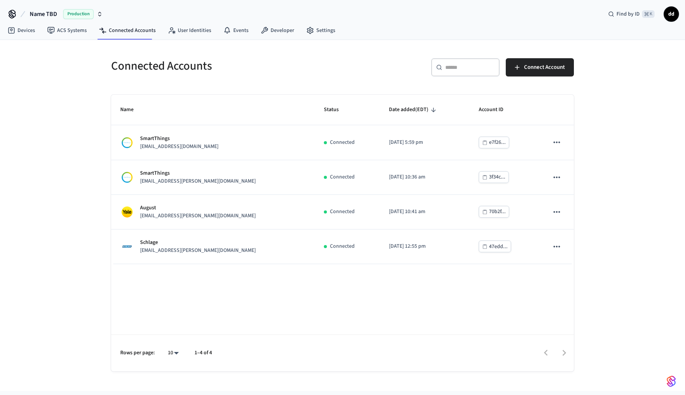
click at [50, 13] on span "Name TBD" at bounding box center [43, 14] width 27 height 9
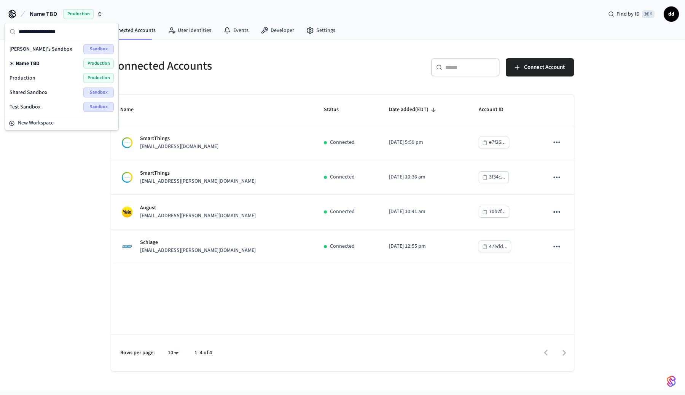
click at [35, 92] on span "Shared Sandbox" at bounding box center [29, 93] width 38 height 8
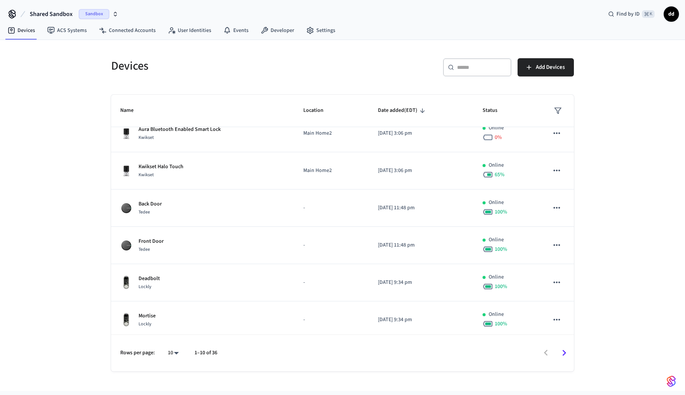
scroll to position [124, 0]
click at [494, 69] on input "text" at bounding box center [481, 68] width 49 height 8
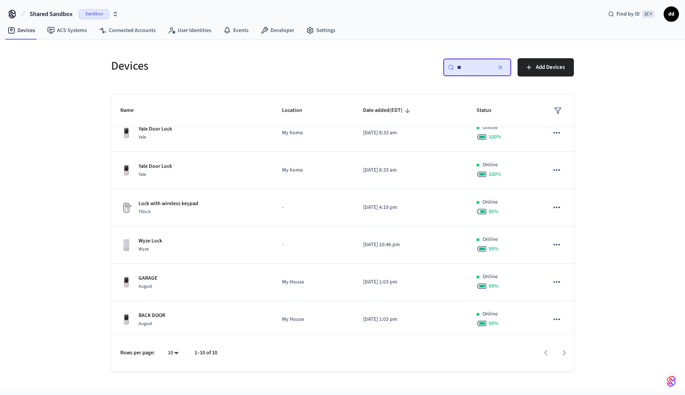
scroll to position [0, 0]
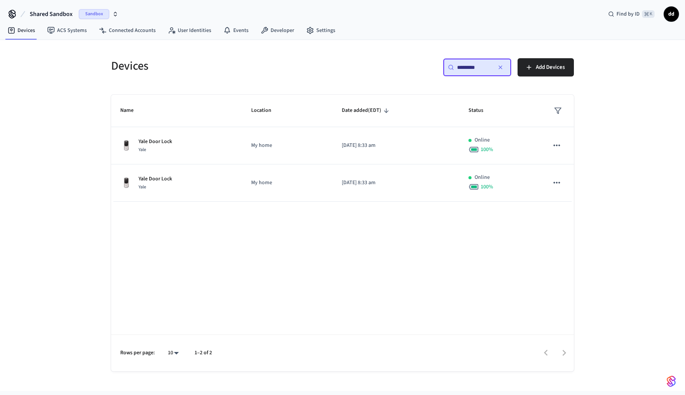
type input "*********"
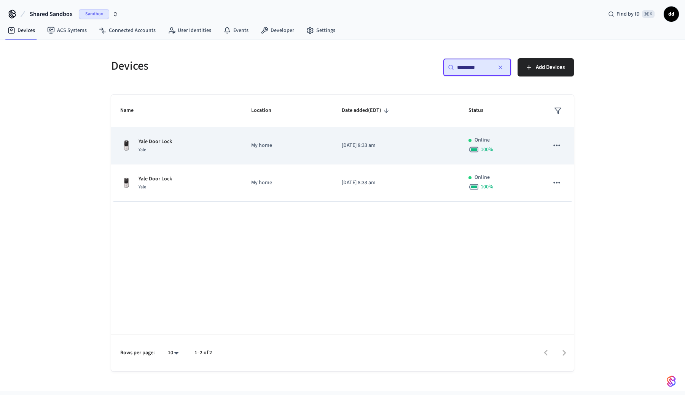
click at [154, 149] on div "Yale" at bounding box center [156, 150] width 34 height 8
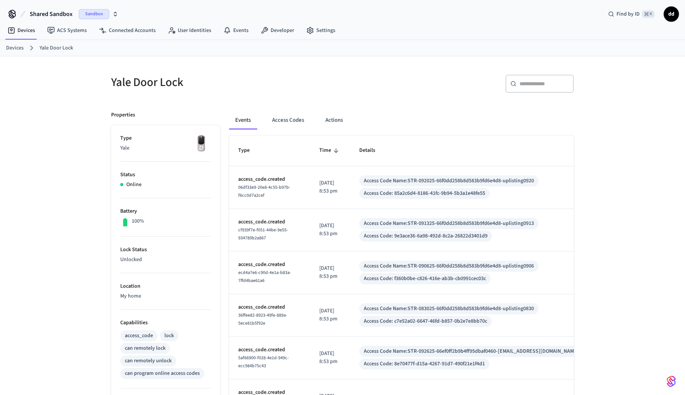
scroll to position [235, 0]
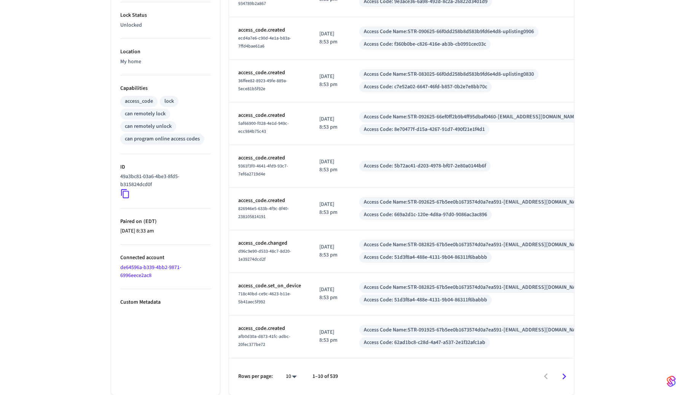
click at [145, 275] on link "de64596a-b339-4bb2-9871-6996eece2ac8" at bounding box center [150, 272] width 61 height 16
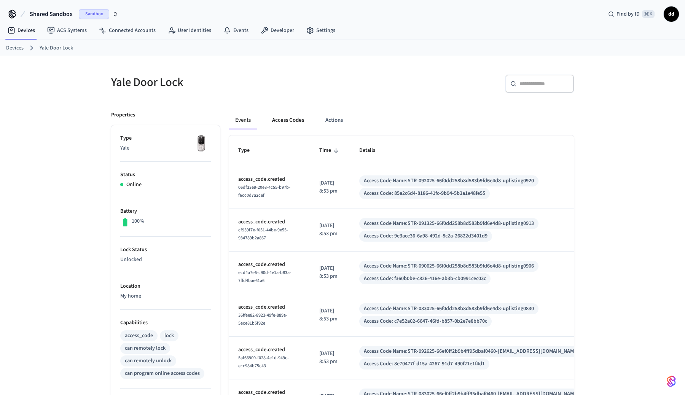
click at [290, 117] on button "Access Codes" at bounding box center [288, 120] width 44 height 18
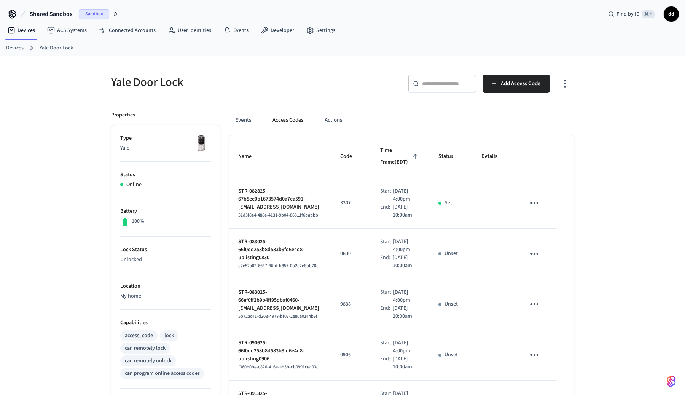
click at [566, 84] on icon "button" at bounding box center [565, 84] width 2 height 8
click at [543, 110] on li "Show unmanaged access codes on device" at bounding box center [516, 115] width 107 height 20
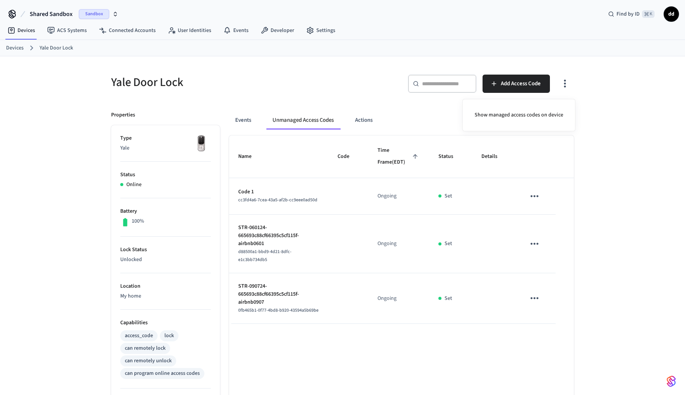
click at [526, 84] on div at bounding box center [342, 197] width 685 height 395
click at [490, 81] on button "Add Access Code" at bounding box center [516, 84] width 67 height 18
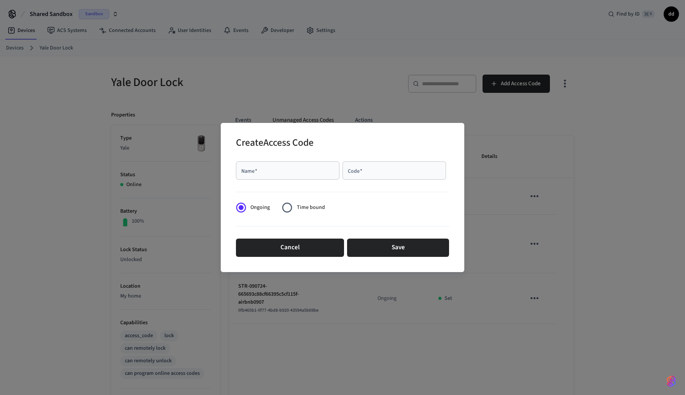
click at [303, 172] on input "Name   *" at bounding box center [288, 171] width 94 height 8
type input "*********"
click at [371, 168] on input "Code   *" at bounding box center [394, 171] width 94 height 8
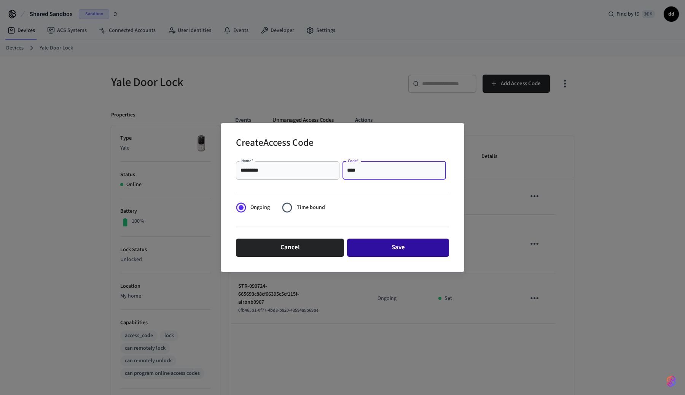
click at [404, 244] on button "Save" at bounding box center [398, 248] width 102 height 18
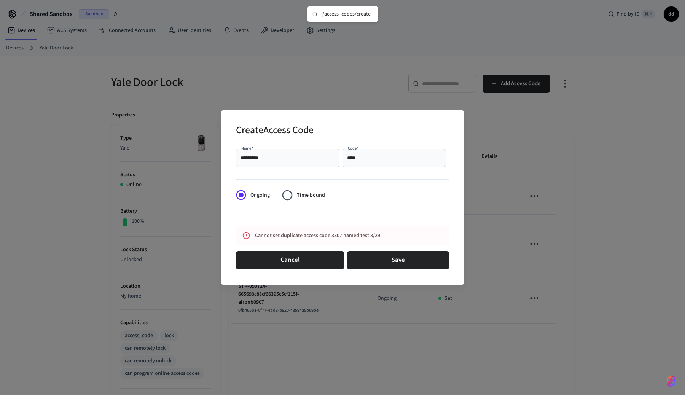
click at [375, 156] on input "****" at bounding box center [394, 158] width 94 height 8
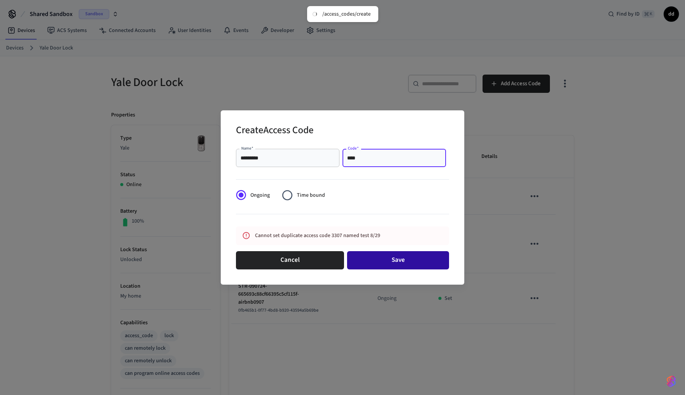
type input "****"
click at [410, 260] on button "Save" at bounding box center [398, 260] width 102 height 18
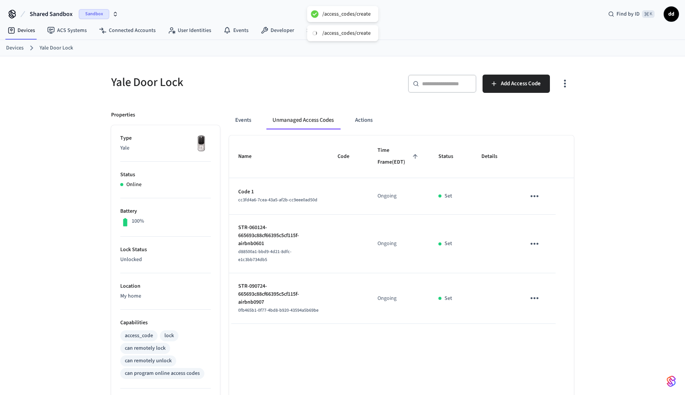
click at [530, 202] on icon "sticky table" at bounding box center [535, 196] width 12 height 12
click at [606, 182] on div at bounding box center [342, 197] width 685 height 395
click at [531, 197] on icon "sticky table" at bounding box center [535, 196] width 8 height 2
click at [606, 173] on div at bounding box center [342, 197] width 685 height 395
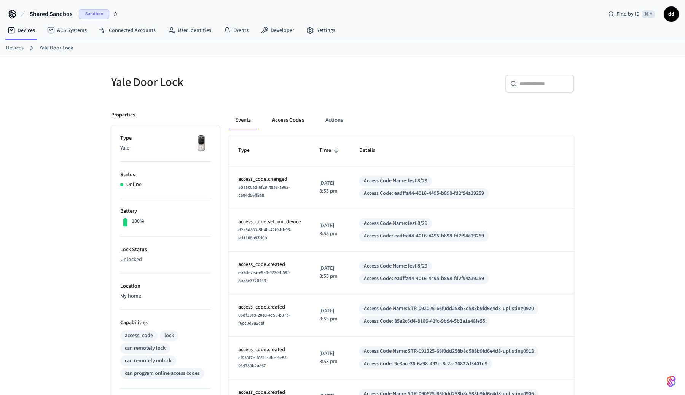
click at [287, 121] on button "Access Codes" at bounding box center [288, 120] width 44 height 18
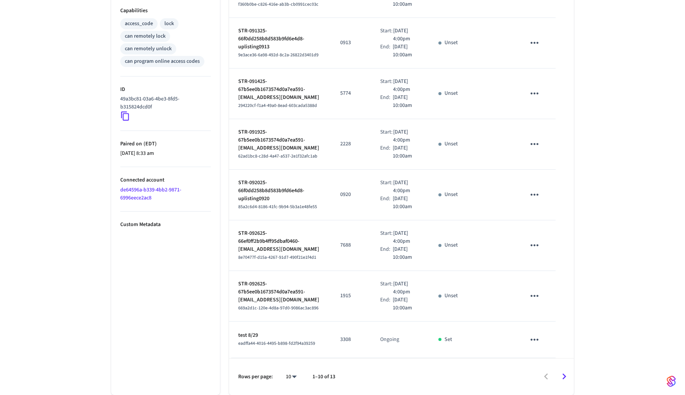
scroll to position [468, 0]
click at [541, 337] on icon "sticky table" at bounding box center [535, 340] width 12 height 12
click at [604, 310] on div at bounding box center [342, 197] width 685 height 395
click at [541, 338] on icon "sticky table" at bounding box center [535, 340] width 12 height 12
click at [607, 280] on div at bounding box center [342, 197] width 685 height 395
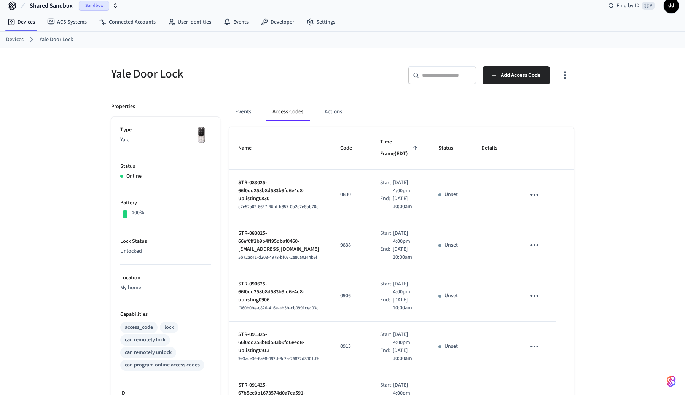
scroll to position [7, 0]
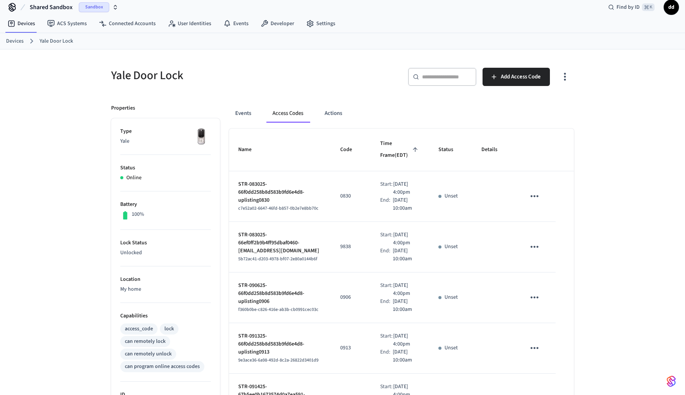
click at [541, 202] on icon "sticky table" at bounding box center [535, 196] width 12 height 12
click at [613, 167] on div at bounding box center [342, 197] width 685 height 395
click at [131, 22] on link "Connected Accounts" at bounding box center [127, 24] width 69 height 14
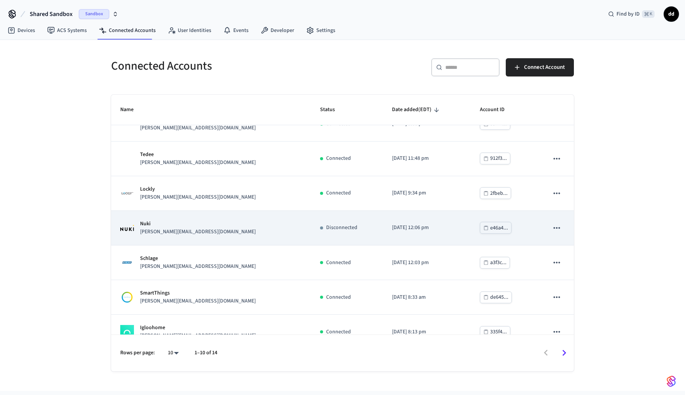
scroll to position [111, 0]
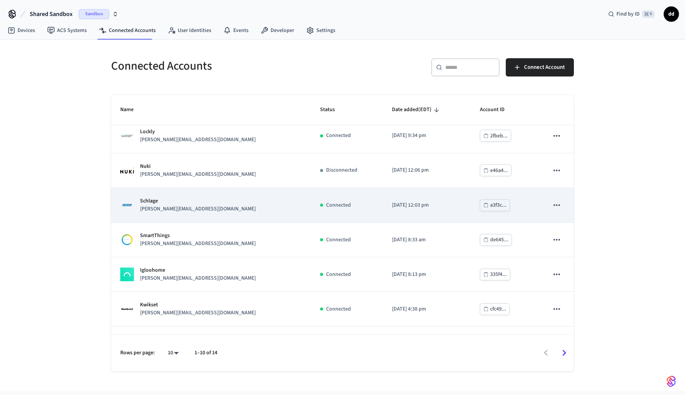
click at [182, 219] on td "Schlage [PERSON_NAME][EMAIL_ADDRESS][DOMAIN_NAME]" at bounding box center [211, 205] width 200 height 35
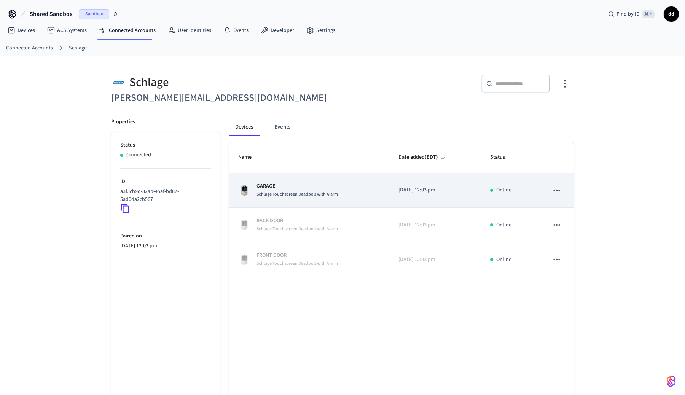
click at [331, 193] on span "Schlage Touchscreen Deadbolt with Alarm" at bounding box center [297, 194] width 81 height 6
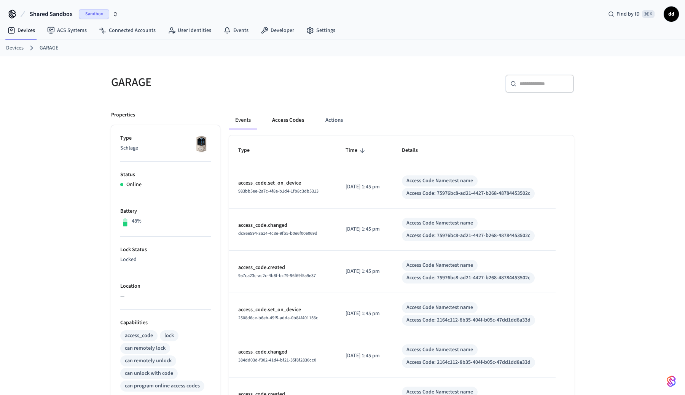
click at [286, 121] on button "Access Codes" at bounding box center [288, 120] width 44 height 18
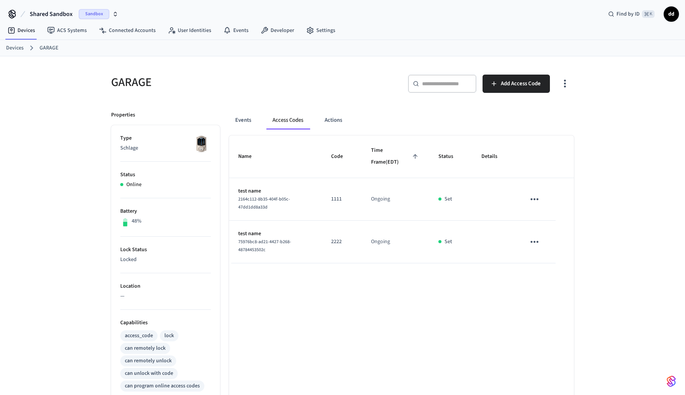
click at [536, 199] on icon "sticky table" at bounding box center [535, 199] width 12 height 12
click at [624, 162] on div at bounding box center [342, 197] width 685 height 395
click at [569, 86] on icon "button" at bounding box center [565, 84] width 12 height 12
click at [550, 115] on li "Show unmanaged access codes on device" at bounding box center [516, 115] width 107 height 20
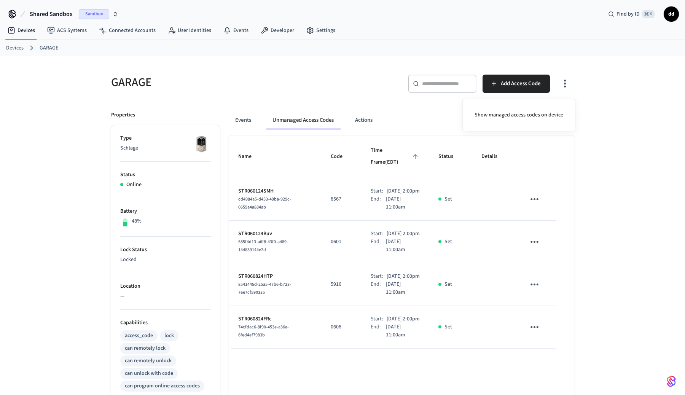
click at [536, 195] on div at bounding box center [342, 197] width 685 height 395
click at [532, 193] on icon "sticky table" at bounding box center [535, 199] width 12 height 12
click at [601, 149] on div at bounding box center [342, 197] width 685 height 395
click at [128, 34] on link "Connected Accounts" at bounding box center [127, 31] width 69 height 14
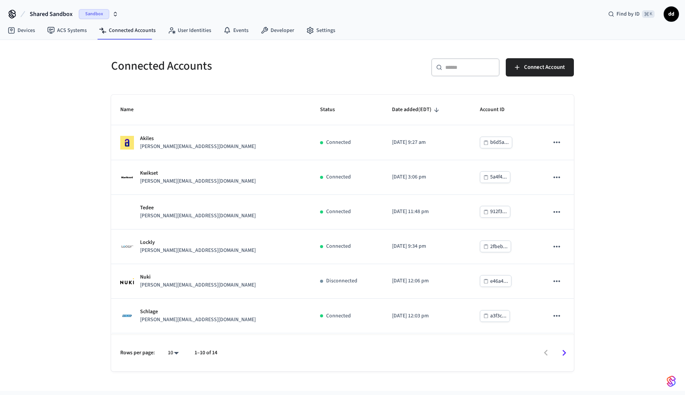
click at [453, 66] on input "text" at bounding box center [469, 68] width 49 height 8
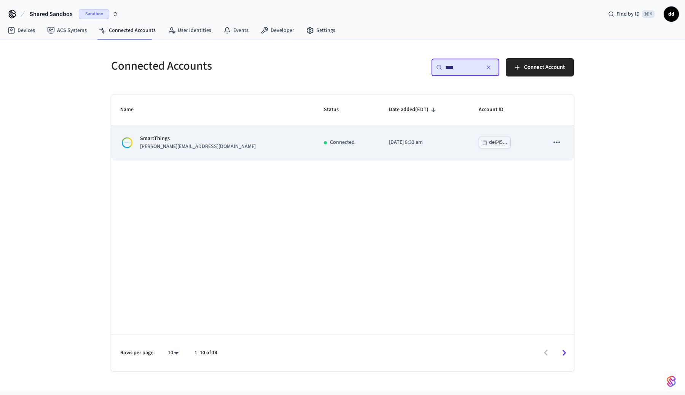
type input "****"
click at [196, 145] on div "SmartThings [PERSON_NAME][EMAIL_ADDRESS][DOMAIN_NAME]" at bounding box center [212, 143] width 185 height 16
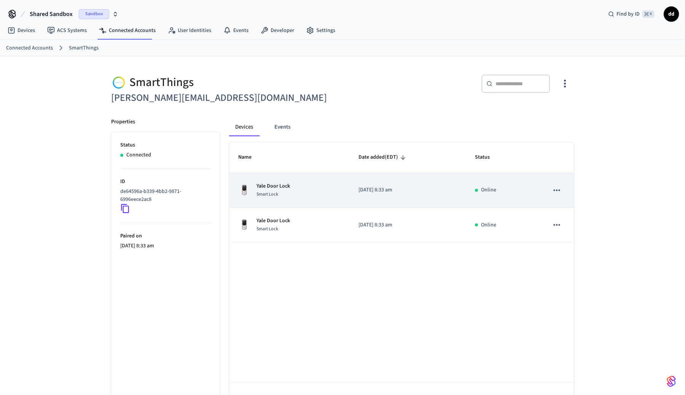
click at [558, 192] on icon "sticky table" at bounding box center [557, 190] width 10 height 10
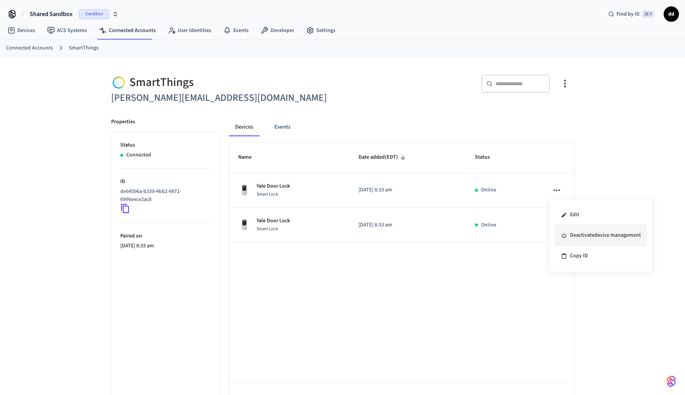
click at [582, 234] on li "Deactivate device management" at bounding box center [601, 235] width 92 height 21
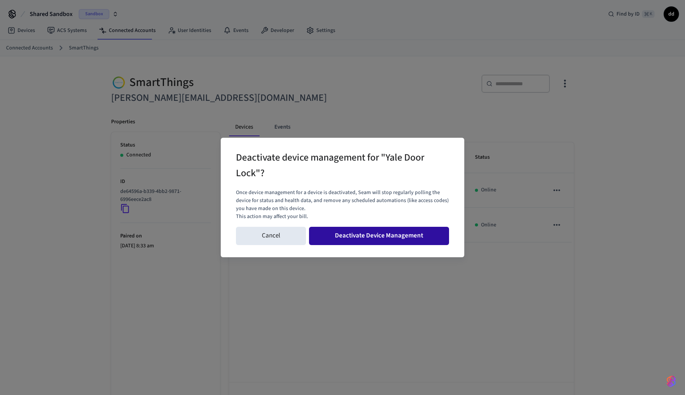
click at [365, 237] on button "Deactivate Device Management" at bounding box center [379, 236] width 140 height 18
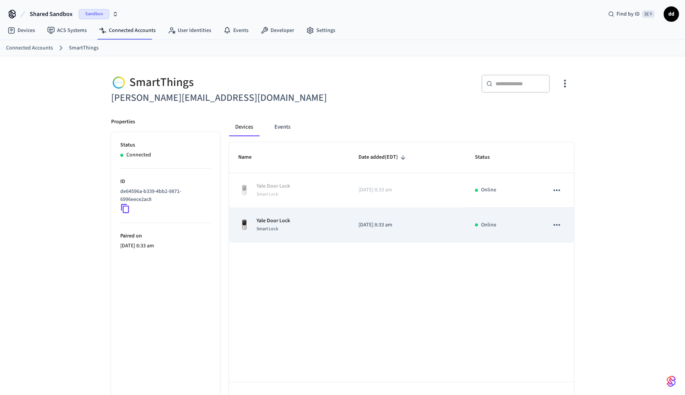
click at [558, 224] on icon "sticky table" at bounding box center [557, 225] width 10 height 10
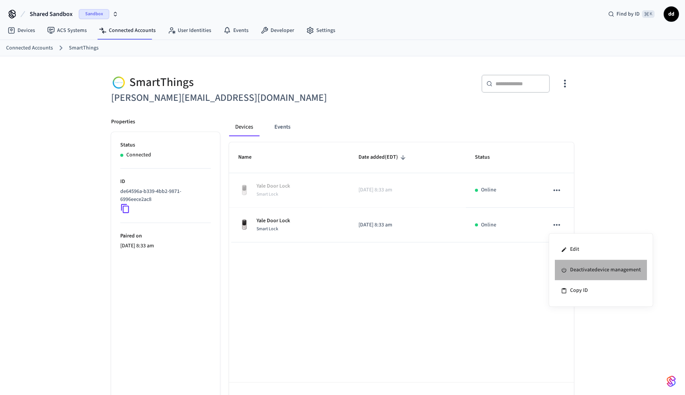
click at [581, 270] on li "Deactivate device management" at bounding box center [601, 270] width 92 height 21
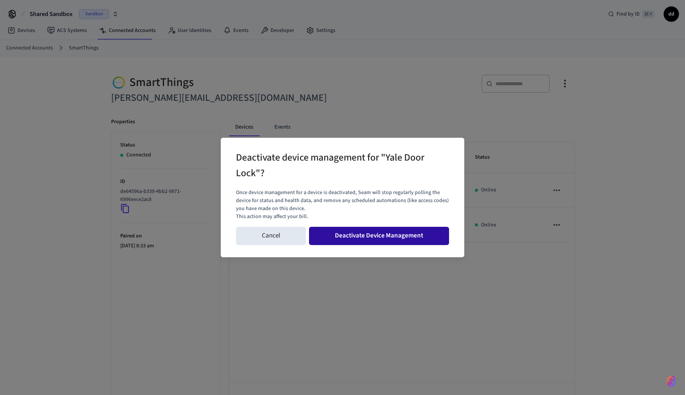
click at [393, 235] on button "Deactivate Device Management" at bounding box center [379, 236] width 140 height 18
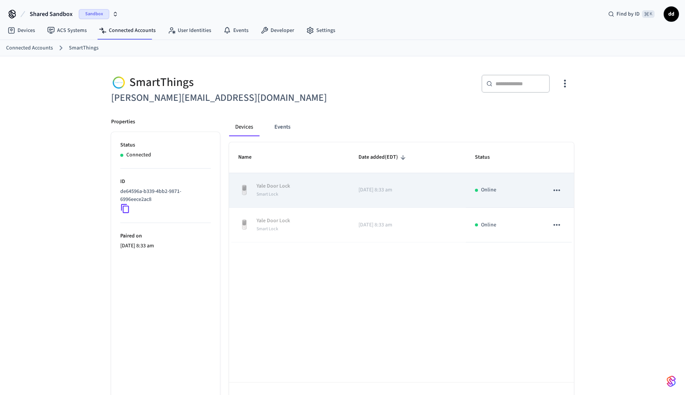
click at [558, 190] on icon "sticky table" at bounding box center [557, 191] width 6 height 2
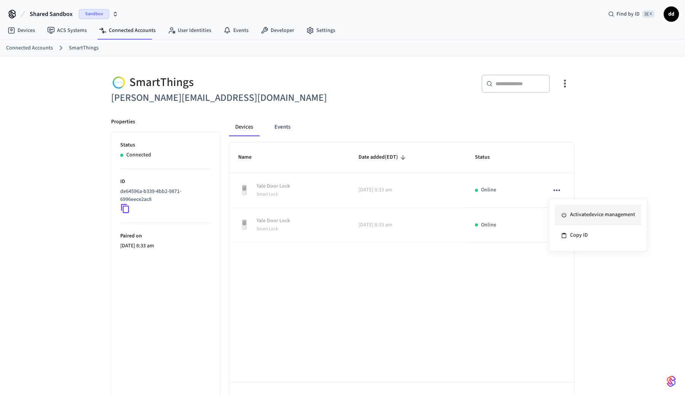
click at [587, 215] on li "Activate device management" at bounding box center [598, 215] width 86 height 21
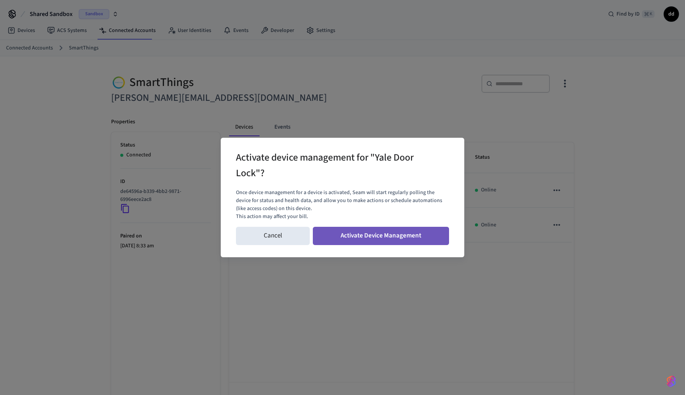
click at [368, 231] on button "Activate Device Management" at bounding box center [381, 236] width 136 height 18
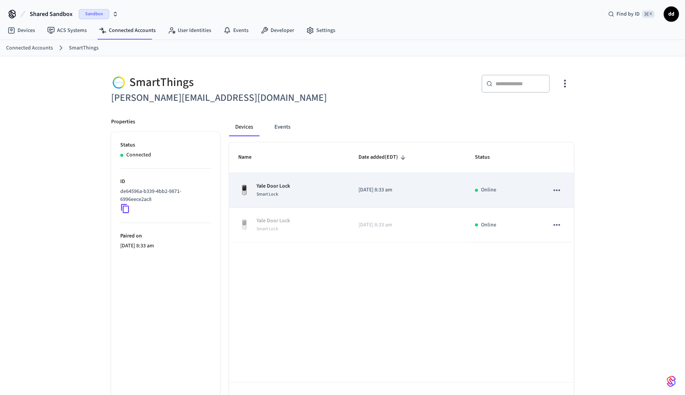
click at [292, 185] on div "Yale Door Lock Smart Lock" at bounding box center [289, 190] width 102 height 16
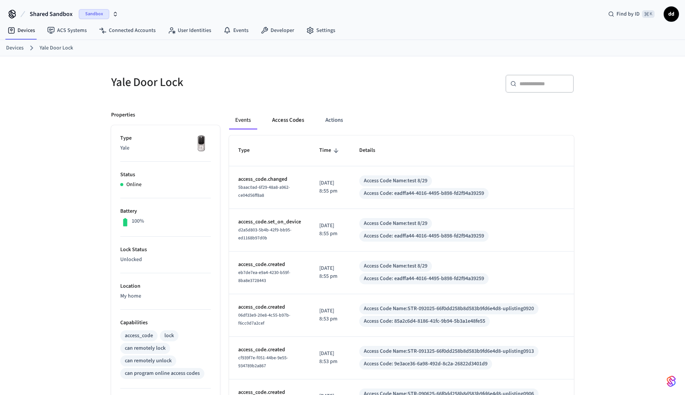
click at [291, 120] on button "Access Codes" at bounding box center [288, 120] width 44 height 18
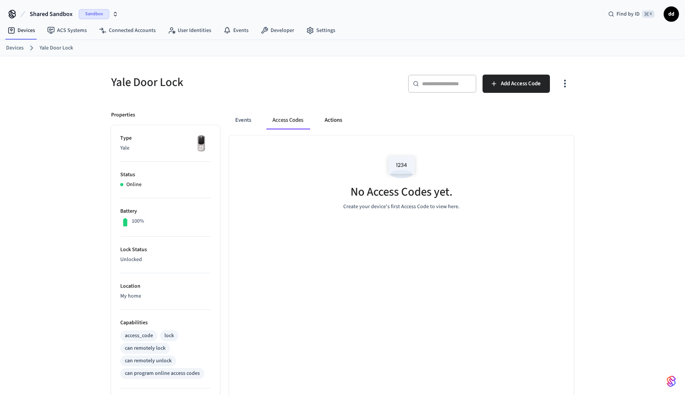
click at [334, 121] on button "Actions" at bounding box center [334, 120] width 30 height 18
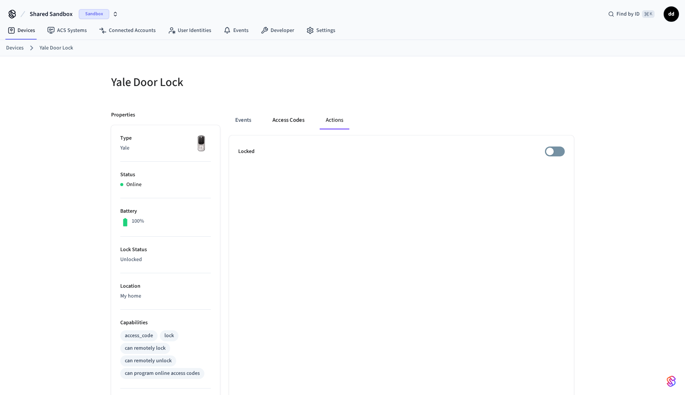
click at [277, 122] on button "Access Codes" at bounding box center [288, 120] width 44 height 18
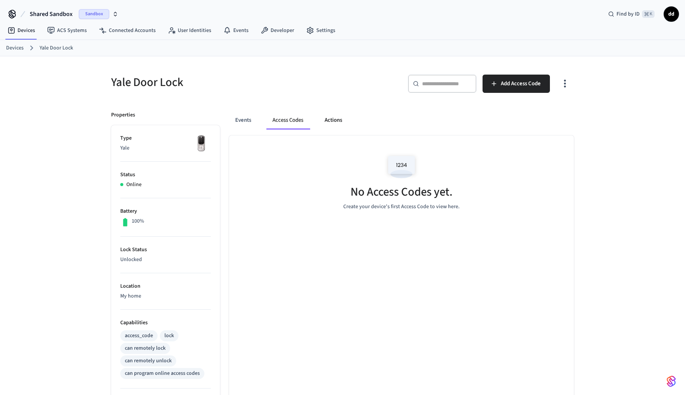
click at [335, 123] on button "Actions" at bounding box center [334, 120] width 30 height 18
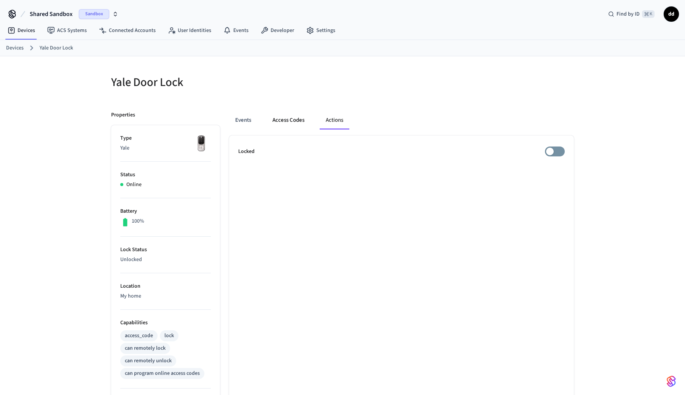
click at [279, 120] on button "Access Codes" at bounding box center [288, 120] width 44 height 18
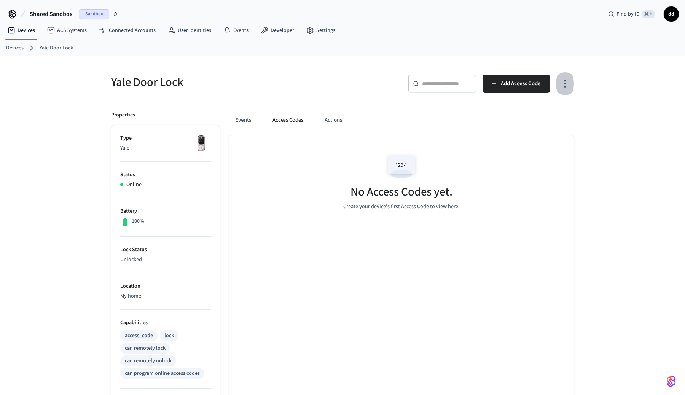
click at [569, 87] on icon "button" at bounding box center [565, 84] width 12 height 12
click at [551, 112] on li "Show unmanaged access codes on device" at bounding box center [516, 115] width 107 height 20
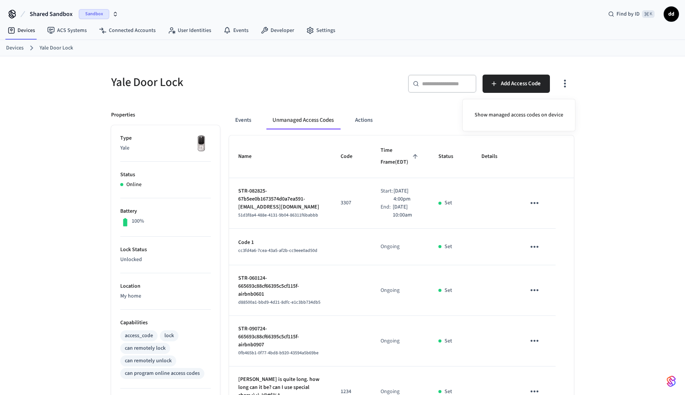
click at [594, 180] on div at bounding box center [342, 197] width 685 height 395
click at [574, 78] on div "Yale Door Lock ​ ​ Add Access Code Properties Type Yale Status Online Battery 1…" at bounding box center [342, 308] width 475 height 487
click at [564, 85] on icon "button" at bounding box center [565, 84] width 12 height 12
click at [544, 115] on li "Show managed access codes on device" at bounding box center [519, 115] width 101 height 20
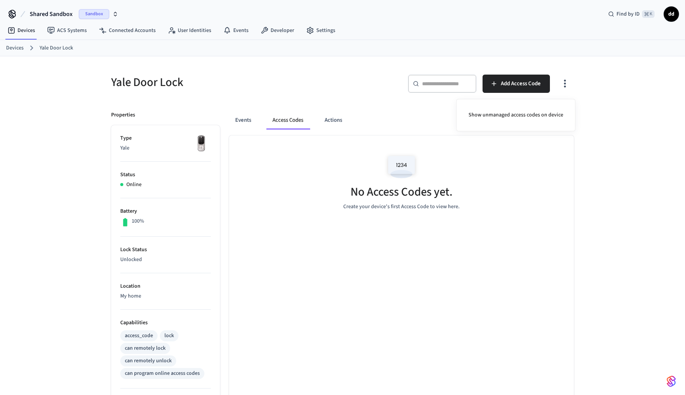
click at [531, 88] on div at bounding box center [342, 197] width 685 height 395
click at [521, 78] on button "Add Access Code" at bounding box center [516, 84] width 67 height 18
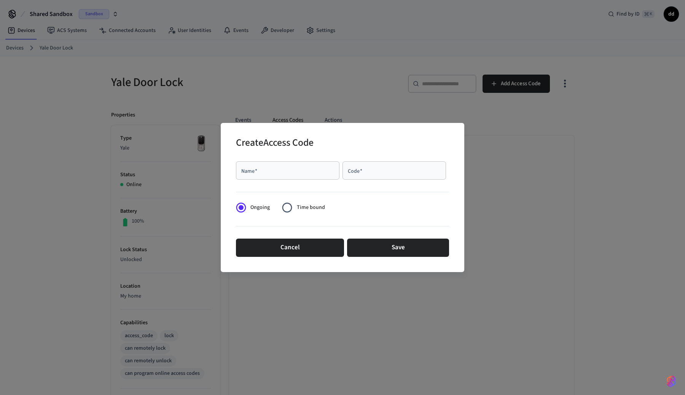
click at [273, 176] on div "Name   *" at bounding box center [288, 170] width 104 height 18
type input "****"
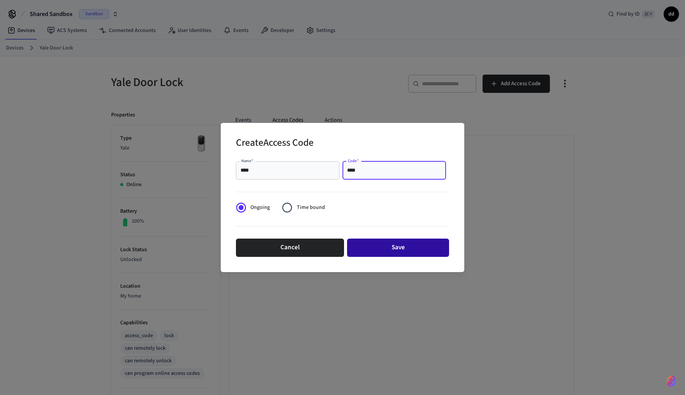
type input "****"
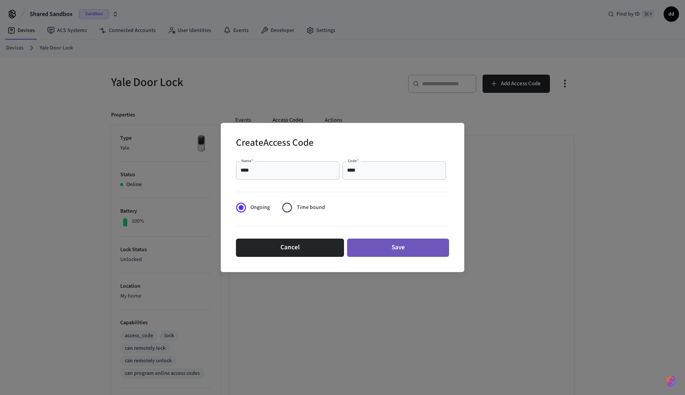
click at [399, 249] on button "Save" at bounding box center [398, 248] width 102 height 18
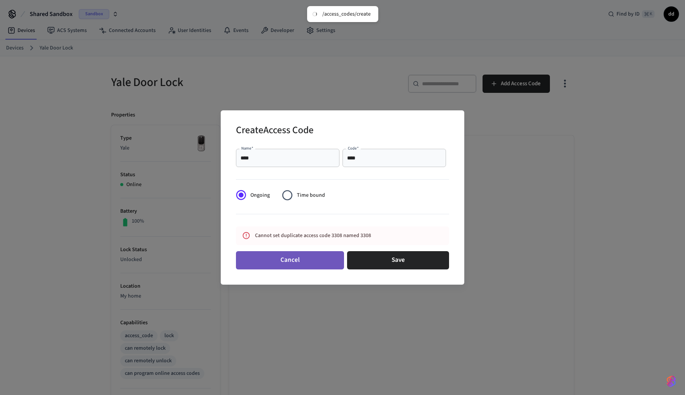
click at [297, 268] on button "Cancel" at bounding box center [290, 260] width 108 height 18
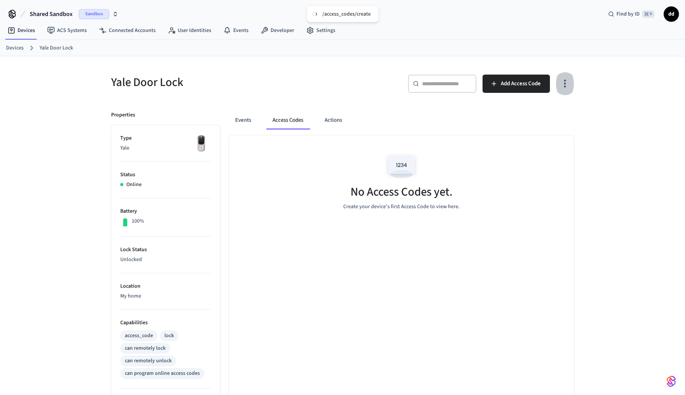
click at [565, 81] on icon "button" at bounding box center [565, 84] width 2 height 8
click at [523, 117] on li "Show unmanaged access codes on device" at bounding box center [516, 115] width 107 height 20
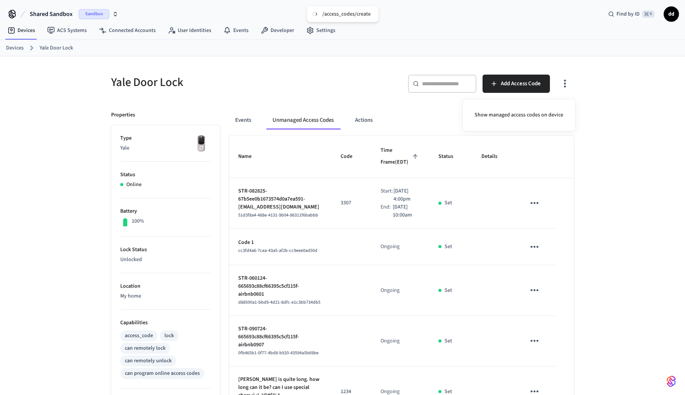
click at [635, 98] on div at bounding box center [342, 197] width 685 height 395
click at [567, 82] on icon "button" at bounding box center [565, 84] width 12 height 12
click at [579, 214] on div at bounding box center [342, 197] width 685 height 395
click at [541, 253] on icon "sticky table" at bounding box center [535, 247] width 12 height 12
click at [579, 294] on li "Convert to Managed" at bounding box center [595, 297] width 67 height 21
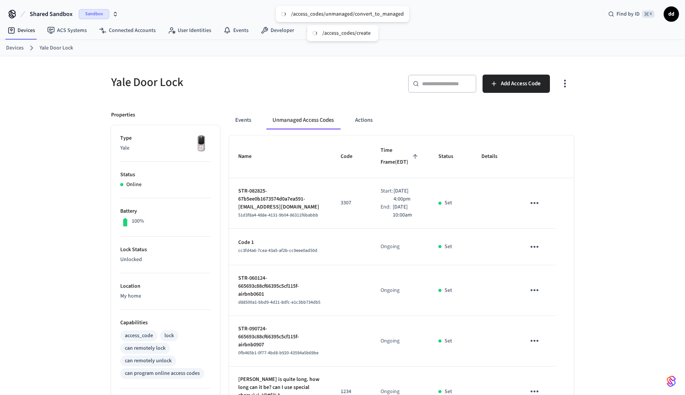
click at [566, 84] on icon "button" at bounding box center [565, 84] width 12 height 12
click at [522, 113] on li "Show managed access codes on device" at bounding box center [519, 115] width 101 height 20
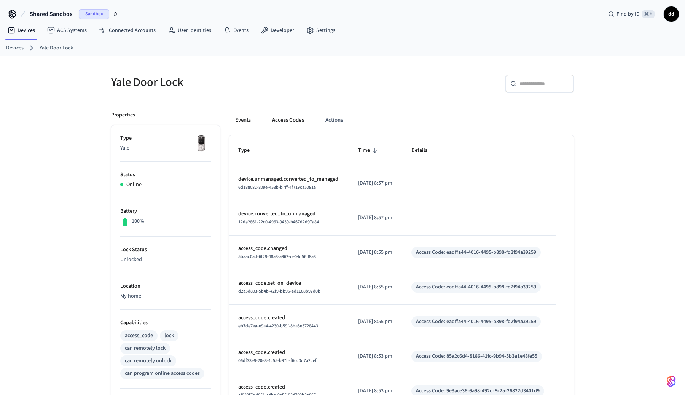
click at [284, 122] on button "Access Codes" at bounding box center [288, 120] width 44 height 18
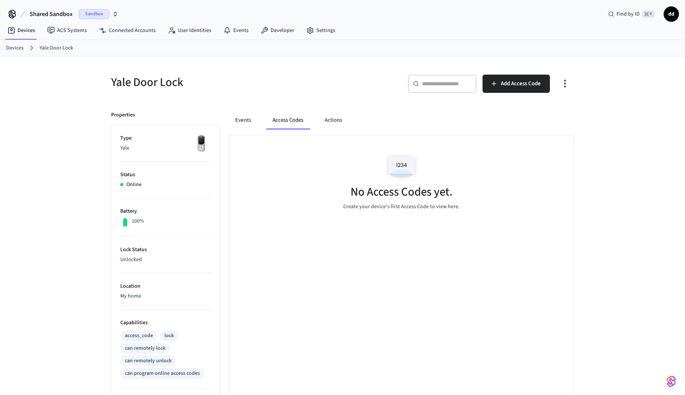
click at [564, 81] on icon "button" at bounding box center [565, 84] width 12 height 12
click at [533, 111] on li "Show unmanaged access codes on device" at bounding box center [516, 115] width 107 height 20
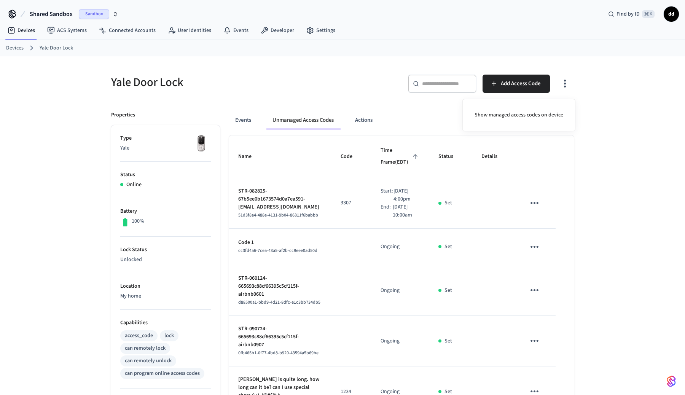
click at [565, 81] on div at bounding box center [342, 197] width 685 height 395
click at [567, 83] on icon "button" at bounding box center [565, 84] width 12 height 12
click at [536, 116] on li "Show managed access codes on device" at bounding box center [519, 115] width 101 height 20
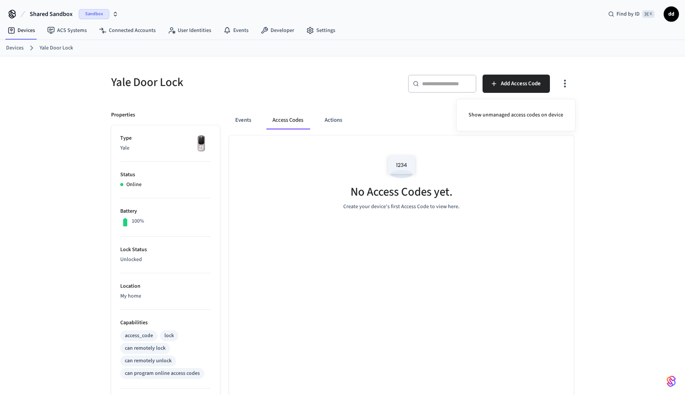
click at [383, 112] on div at bounding box center [342, 197] width 685 height 395
click at [565, 82] on icon "button" at bounding box center [565, 84] width 12 height 12
click at [533, 116] on li "Show unmanaged access codes on device" at bounding box center [516, 115] width 107 height 20
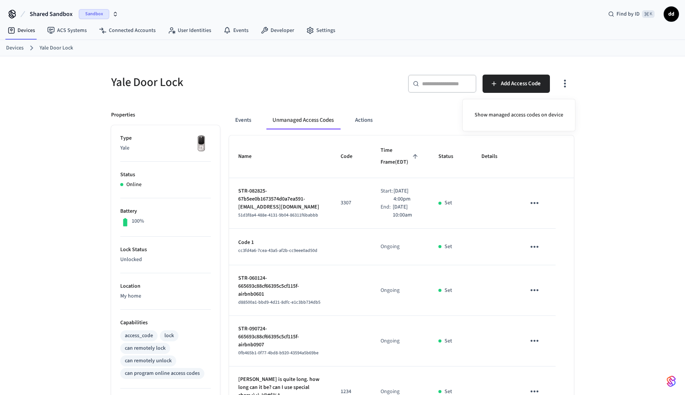
click at [560, 314] on div at bounding box center [342, 197] width 685 height 395
click at [541, 296] on icon "sticky table" at bounding box center [535, 290] width 12 height 12
click at [582, 339] on li "Convert to Managed" at bounding box center [595, 337] width 67 height 21
click at [565, 86] on icon "button" at bounding box center [565, 84] width 2 height 8
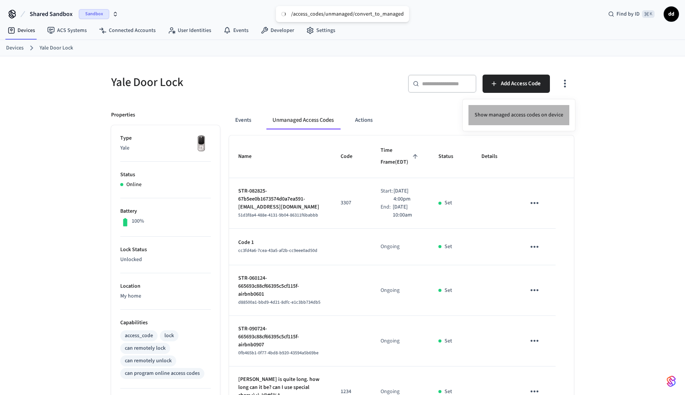
click at [531, 118] on li "Show managed access codes on device" at bounding box center [519, 115] width 101 height 20
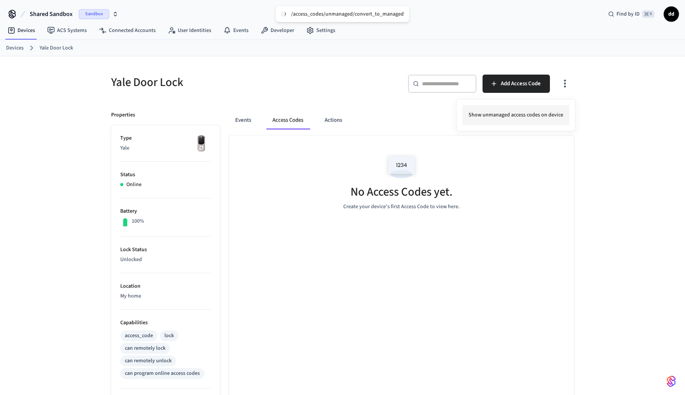
click at [553, 117] on li "Show unmanaged access codes on device" at bounding box center [516, 115] width 107 height 20
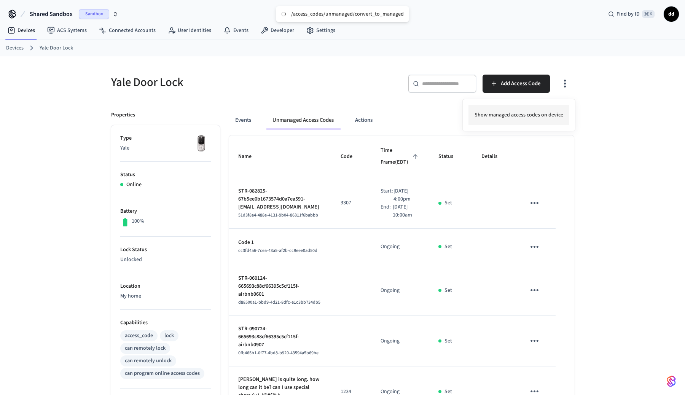
click at [553, 117] on li "Show managed access codes on device" at bounding box center [519, 115] width 101 height 20
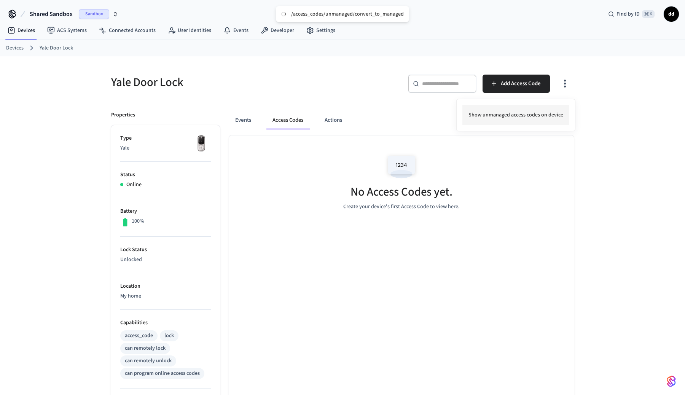
click at [553, 117] on li "Show unmanaged access codes on device" at bounding box center [516, 115] width 107 height 20
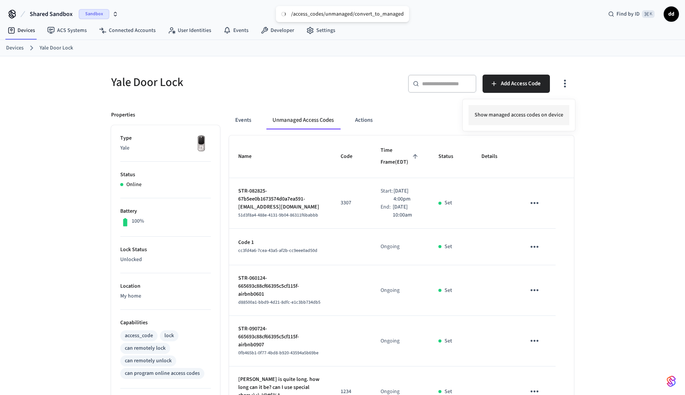
click at [553, 117] on li "Show managed access codes on device" at bounding box center [519, 115] width 101 height 20
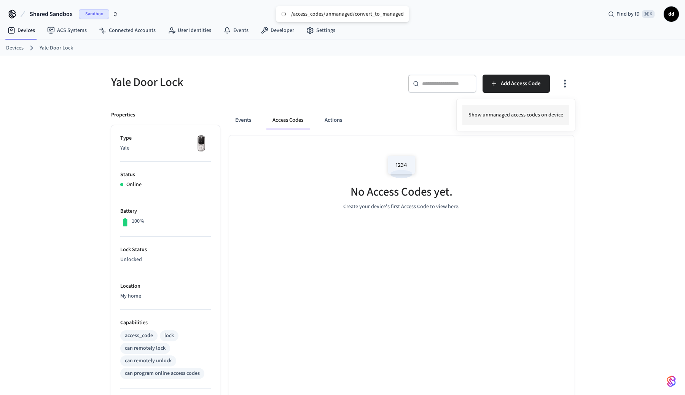
click at [553, 117] on li "Show unmanaged access codes on device" at bounding box center [516, 115] width 107 height 20
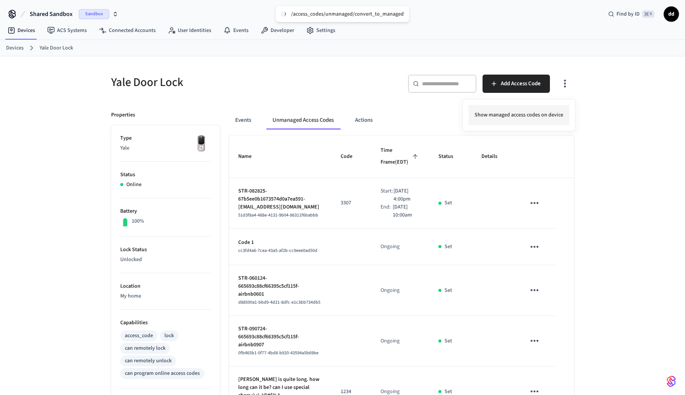
click at [553, 117] on li "Show managed access codes on device" at bounding box center [519, 115] width 101 height 20
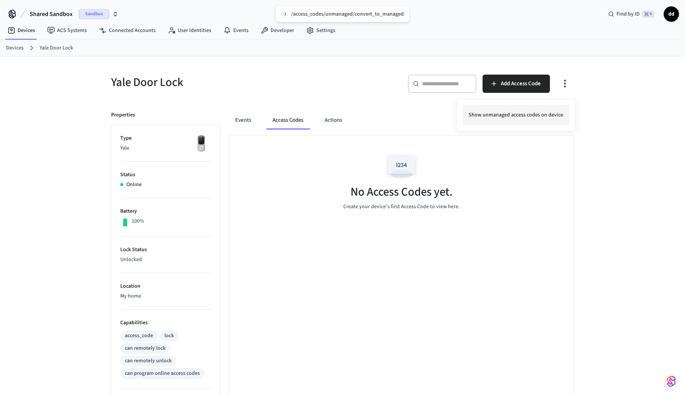
click at [553, 117] on li "Show unmanaged access codes on device" at bounding box center [516, 115] width 107 height 20
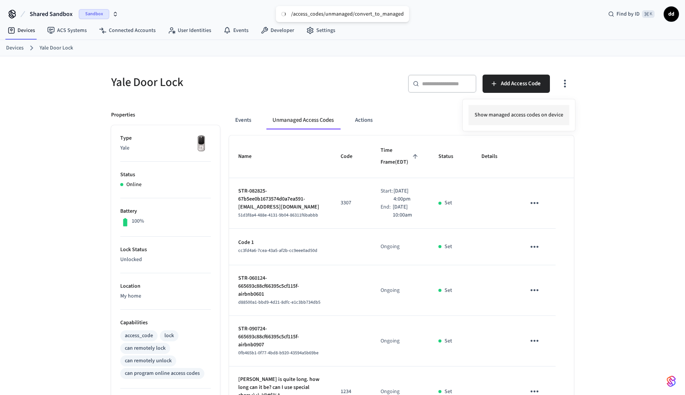
click at [553, 117] on li "Show managed access codes on device" at bounding box center [519, 115] width 101 height 20
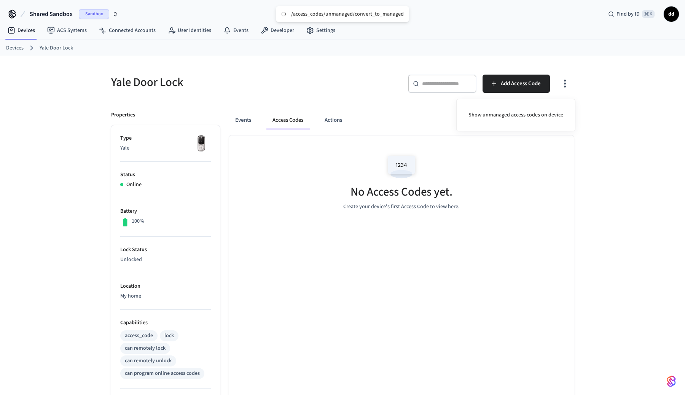
click at [365, 93] on div at bounding box center [342, 197] width 685 height 395
click at [252, 116] on button "Events" at bounding box center [243, 120] width 28 height 18
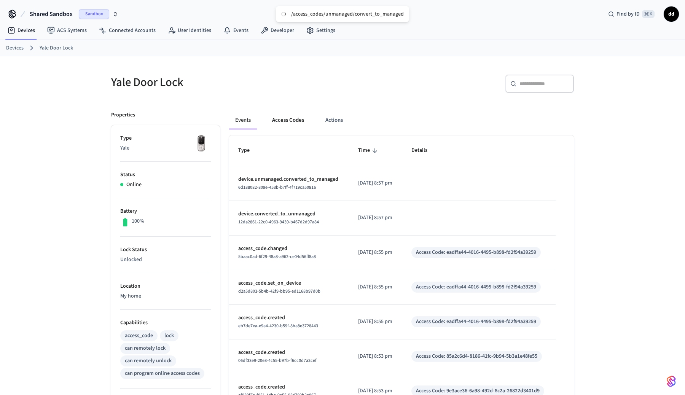
click at [295, 118] on button "Access Codes" at bounding box center [288, 120] width 44 height 18
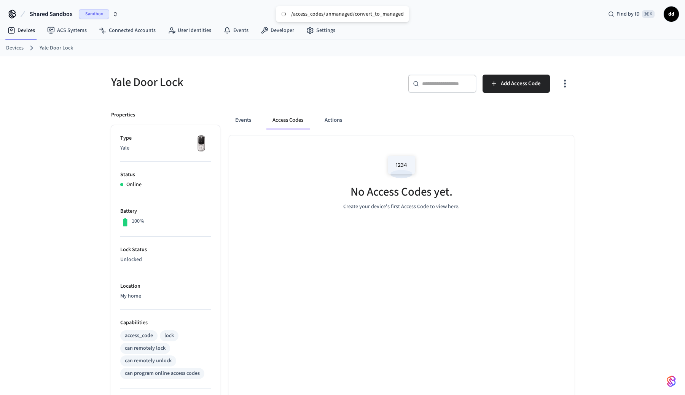
scroll to position [157, 0]
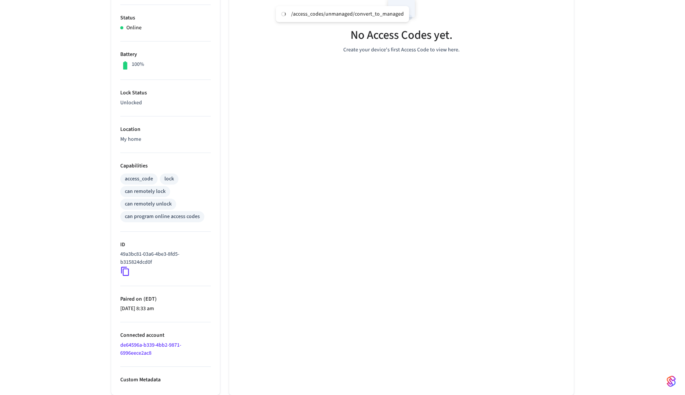
click at [141, 345] on link "de64596a-b339-4bb2-9871-6996eece2ac8" at bounding box center [150, 349] width 61 height 16
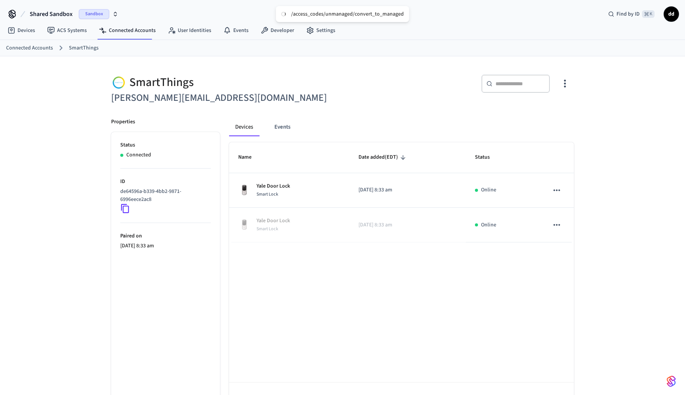
click at [563, 87] on icon "button" at bounding box center [565, 84] width 12 height 12
click at [553, 119] on li "Sync Account" at bounding box center [539, 115] width 57 height 20
click at [608, 202] on div at bounding box center [342, 197] width 685 height 395
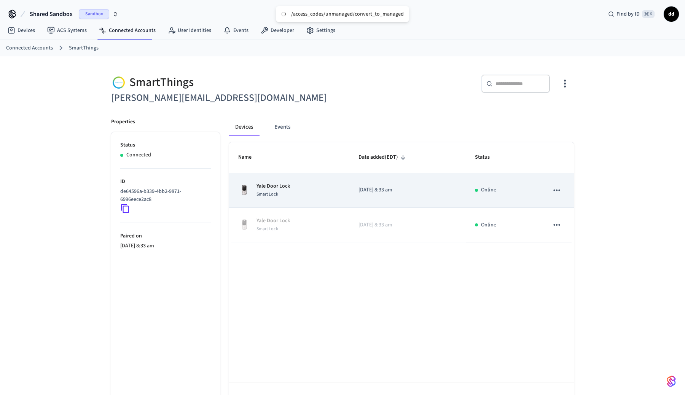
click at [338, 186] on div "Yale Door Lock Smart Lock" at bounding box center [289, 190] width 102 height 16
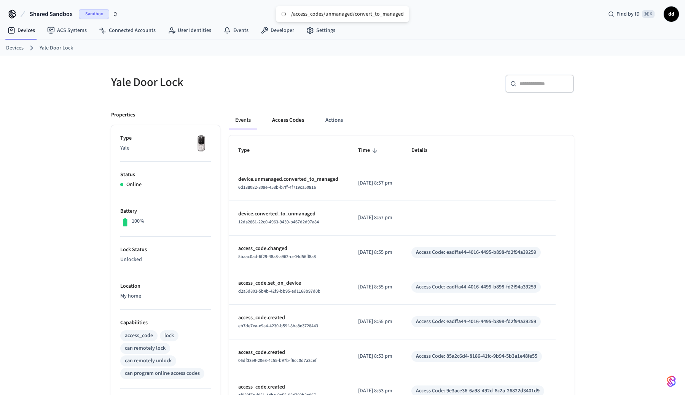
click at [287, 122] on button "Access Codes" at bounding box center [288, 120] width 44 height 18
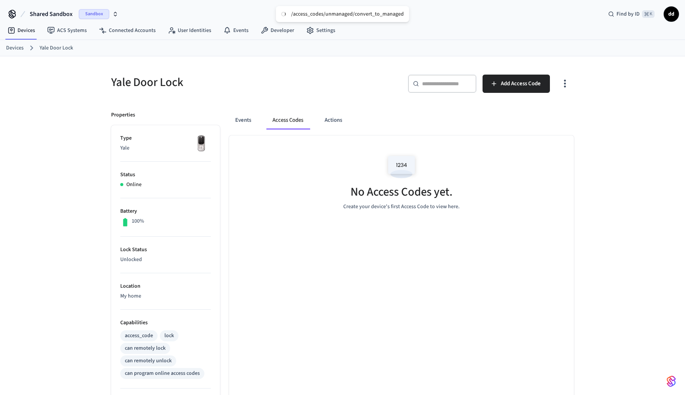
click at [562, 81] on icon "button" at bounding box center [565, 84] width 12 height 12
click at [543, 115] on li "Show unmanaged access codes on device" at bounding box center [516, 115] width 107 height 20
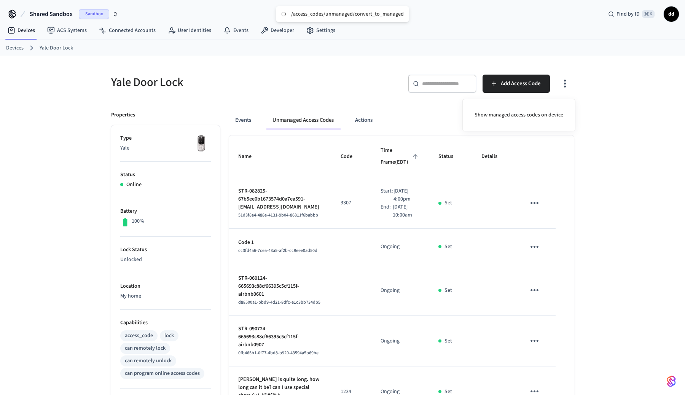
click at [559, 222] on div at bounding box center [342, 197] width 685 height 395
click at [541, 209] on icon "sticky table" at bounding box center [535, 203] width 12 height 12
click at [605, 183] on div at bounding box center [342, 197] width 685 height 395
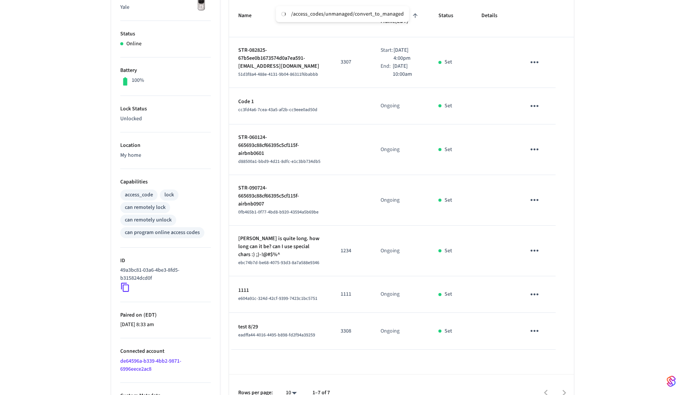
scroll to position [157, 0]
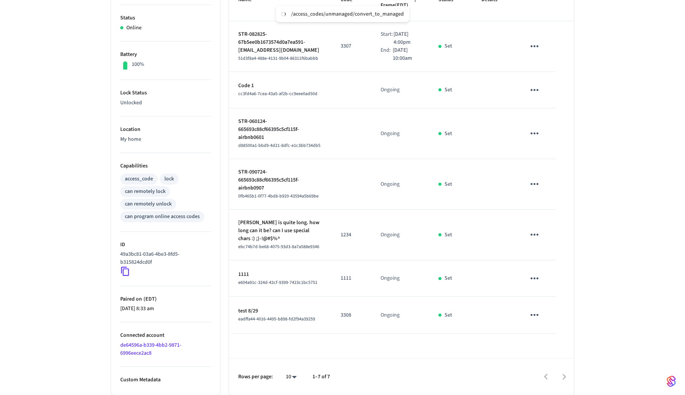
click at [539, 135] on icon "sticky table" at bounding box center [535, 134] width 8 height 2
click at [577, 175] on li "Convert to Managed" at bounding box center [597, 174] width 67 height 21
click at [541, 190] on icon "sticky table" at bounding box center [535, 184] width 12 height 12
click at [581, 219] on li "Convert to Managed" at bounding box center [595, 222] width 67 height 21
click at [541, 317] on icon "sticky table" at bounding box center [535, 315] width 12 height 12
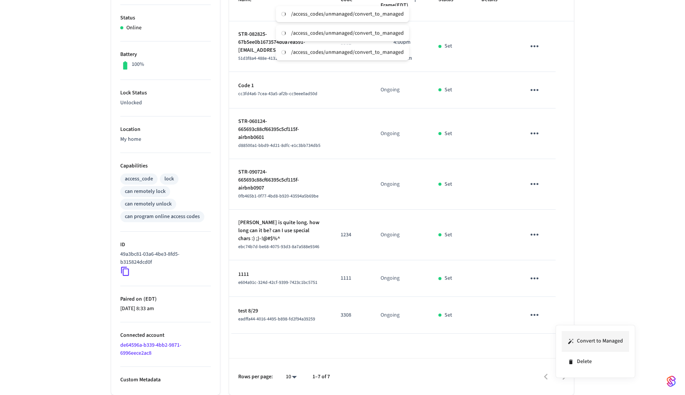
click at [577, 337] on li "Convert to Managed" at bounding box center [595, 341] width 67 height 21
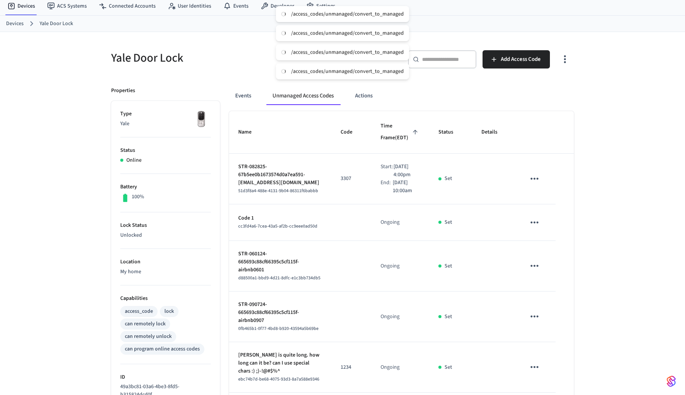
scroll to position [0, 0]
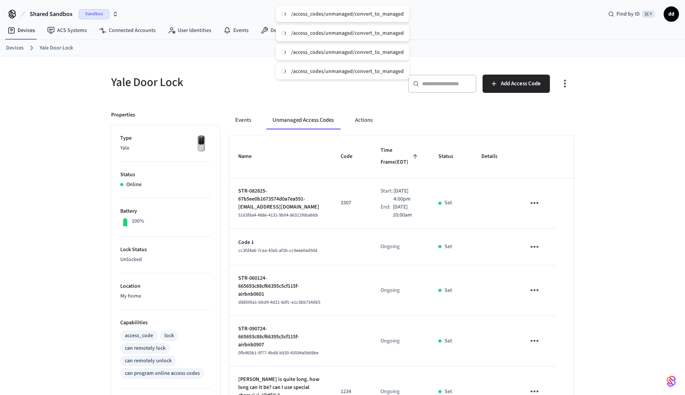
click at [570, 85] on icon "button" at bounding box center [565, 84] width 12 height 12
click at [545, 116] on li "Show managed access codes on device" at bounding box center [519, 115] width 101 height 20
